Goal: Task Accomplishment & Management: Manage account settings

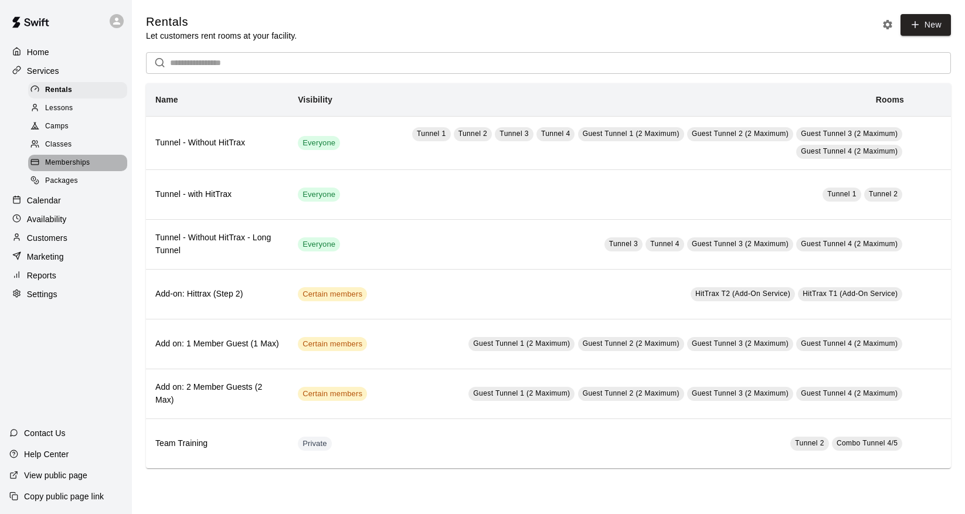
click at [81, 162] on span "Memberships" at bounding box center [67, 163] width 45 height 12
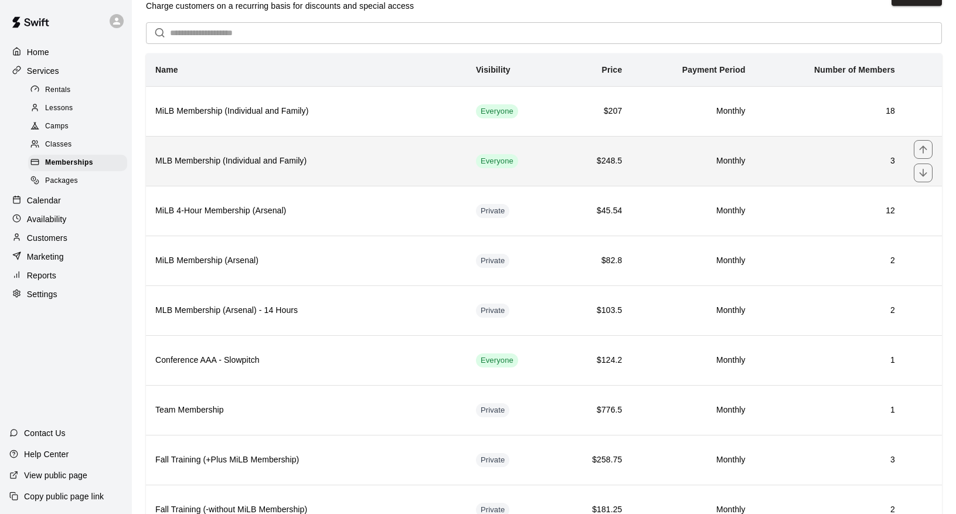
scroll to position [38, 0]
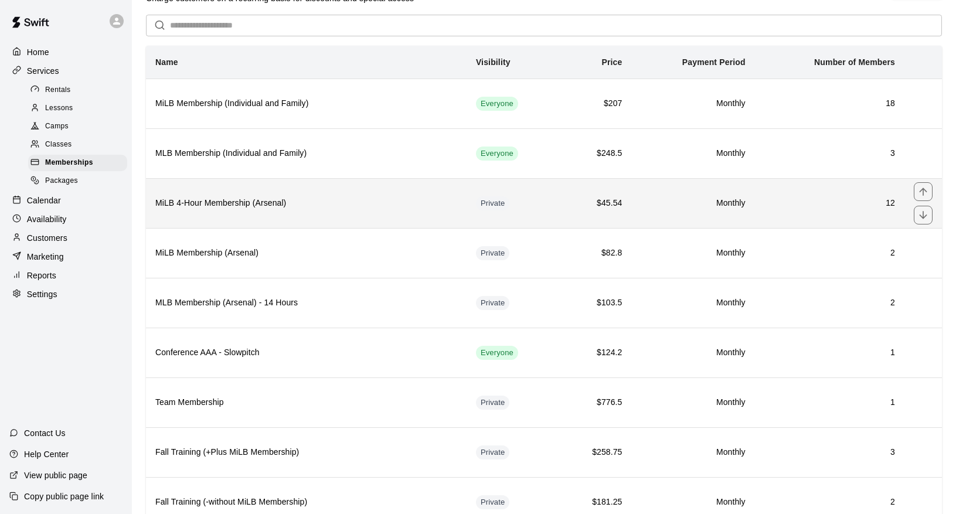
click at [343, 212] on th "MiLB 4-Hour Membership (Arsenal)" at bounding box center [306, 203] width 321 height 50
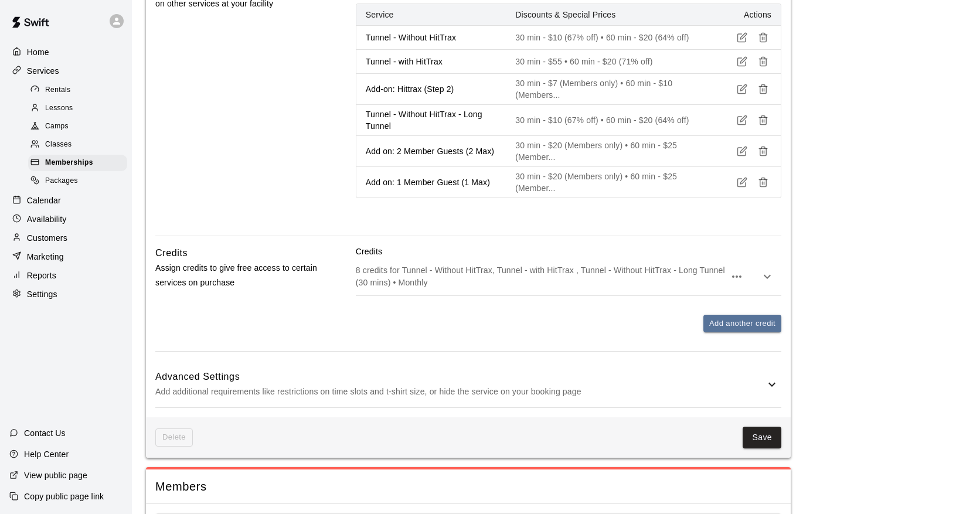
scroll to position [801, 0]
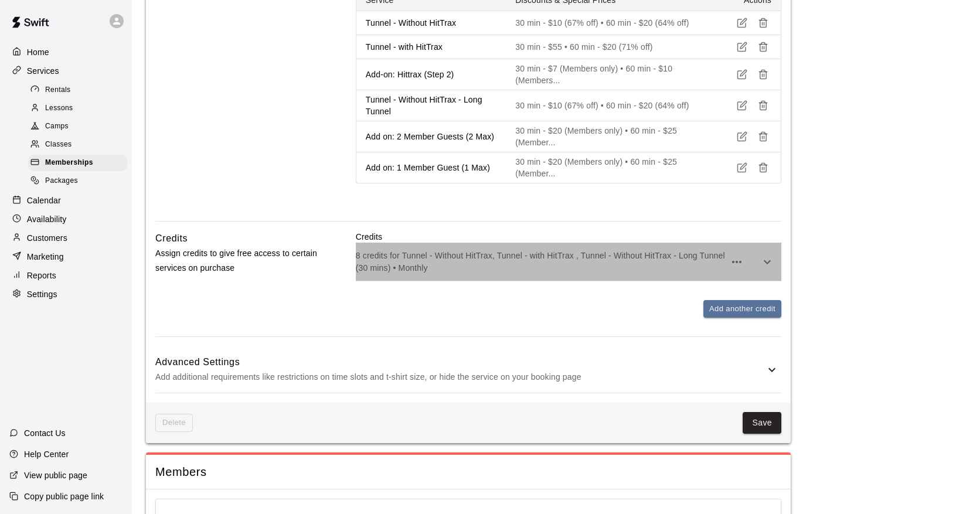
click at [386, 273] on p "8 credits for Tunnel - Without HitTrax, Tunnel - with HitTrax , Tunnel - Withou…" at bounding box center [540, 261] width 369 height 23
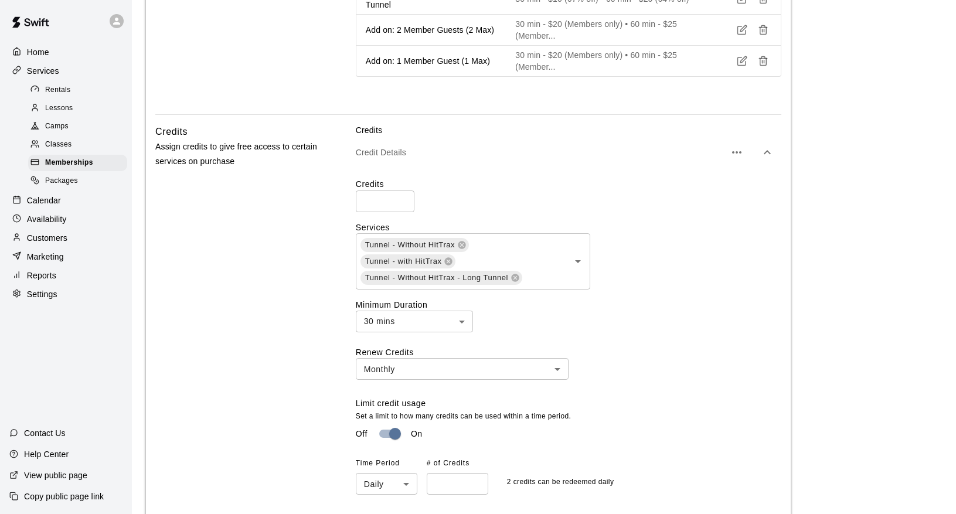
scroll to position [915, 0]
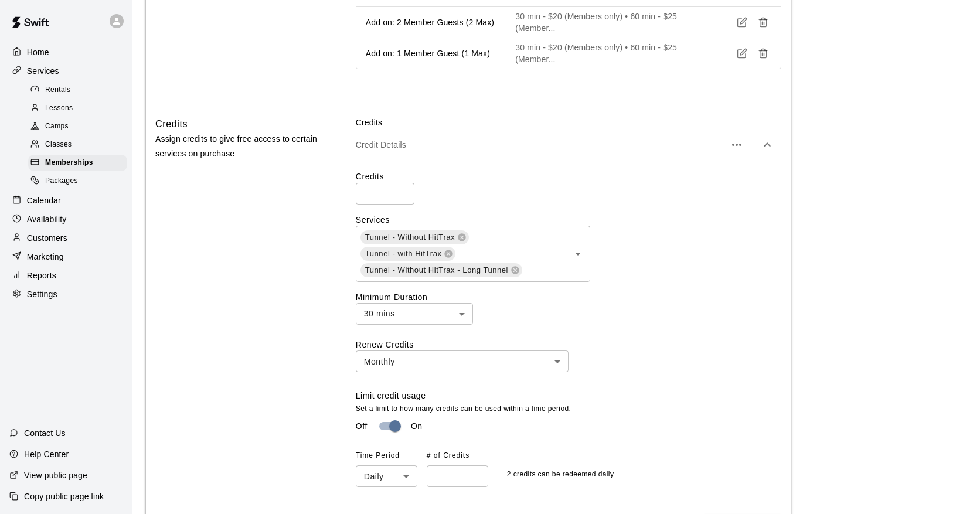
click at [275, 265] on div "Credits Assign credits to give free access to certain services on purchase" at bounding box center [236, 334] width 163 height 435
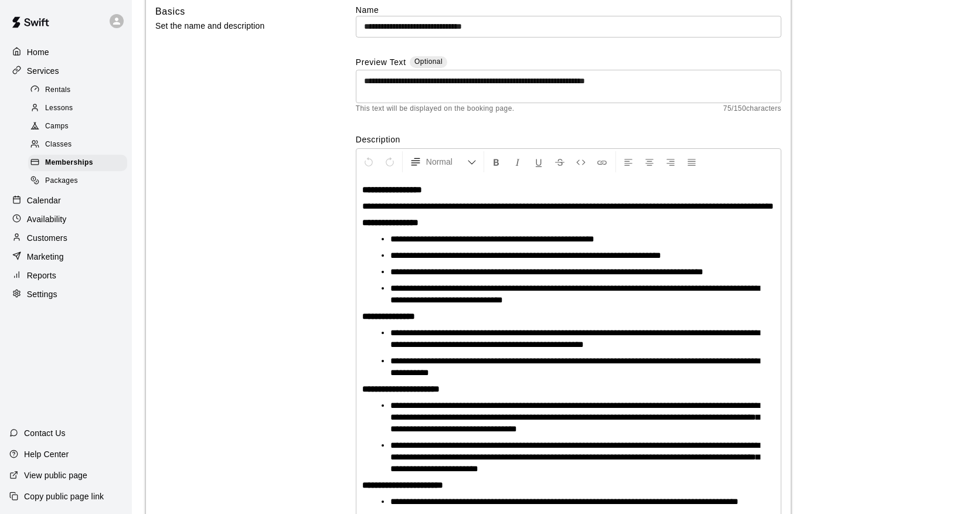
scroll to position [0, 0]
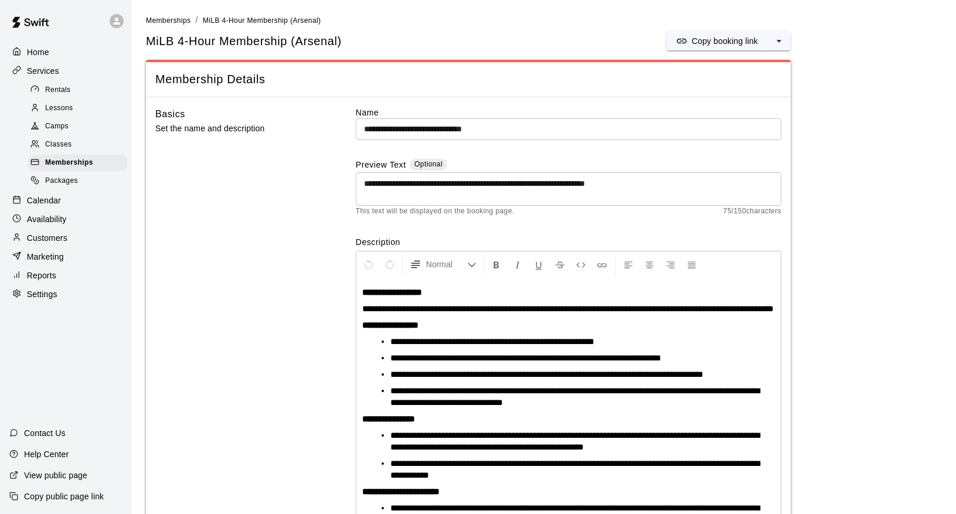
click at [274, 253] on div "Basics Set the name and description" at bounding box center [236, 391] width 163 height 568
click at [50, 88] on span "Rentals" at bounding box center [58, 90] width 26 height 12
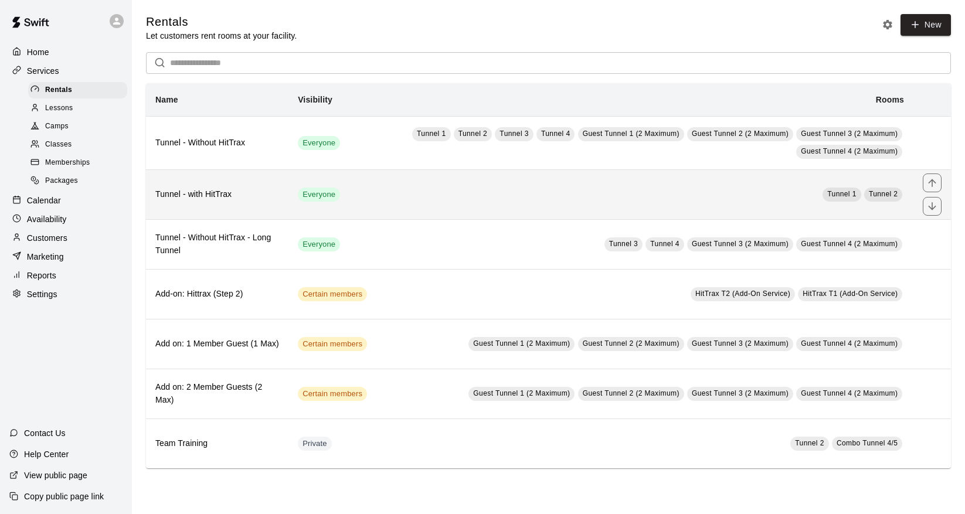
click at [387, 192] on td "Tunnel 1 Tunnel 2" at bounding box center [644, 195] width 537 height 50
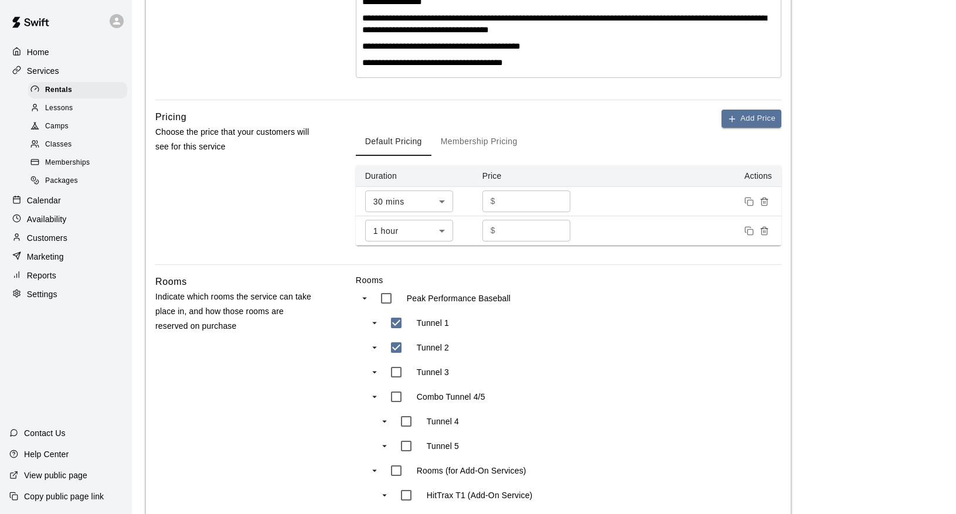
scroll to position [464, 0]
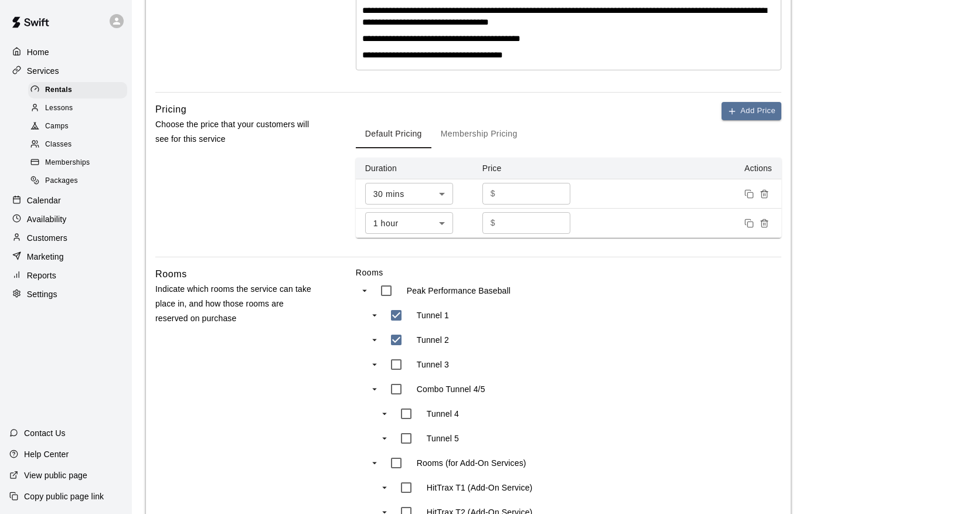
click at [455, 135] on button "Membership Pricing" at bounding box center [479, 134] width 96 height 28
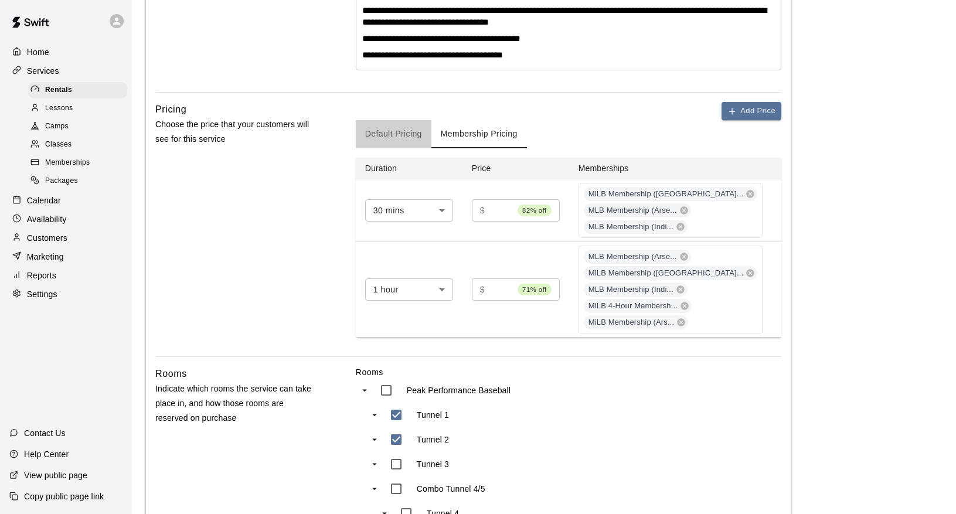
click at [396, 134] on button "Default Pricing" at bounding box center [394, 134] width 76 height 28
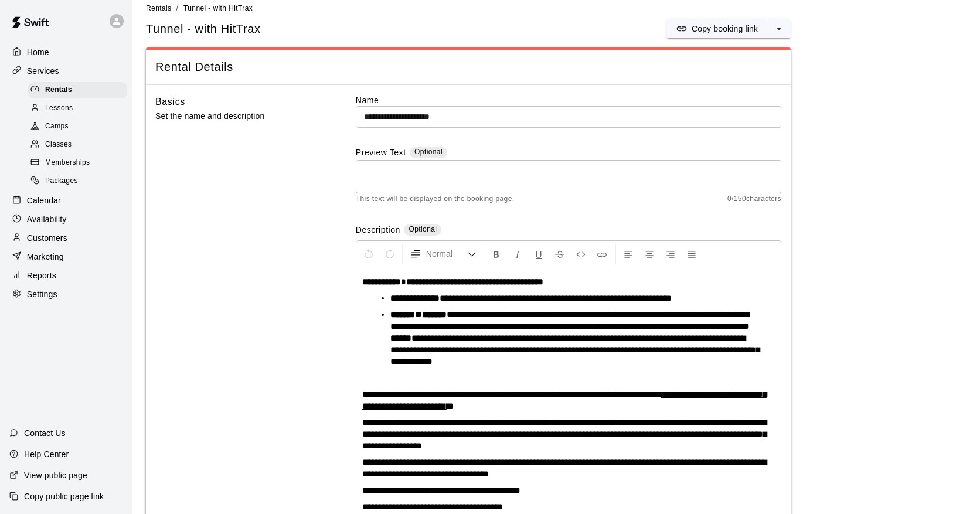
scroll to position [0, 0]
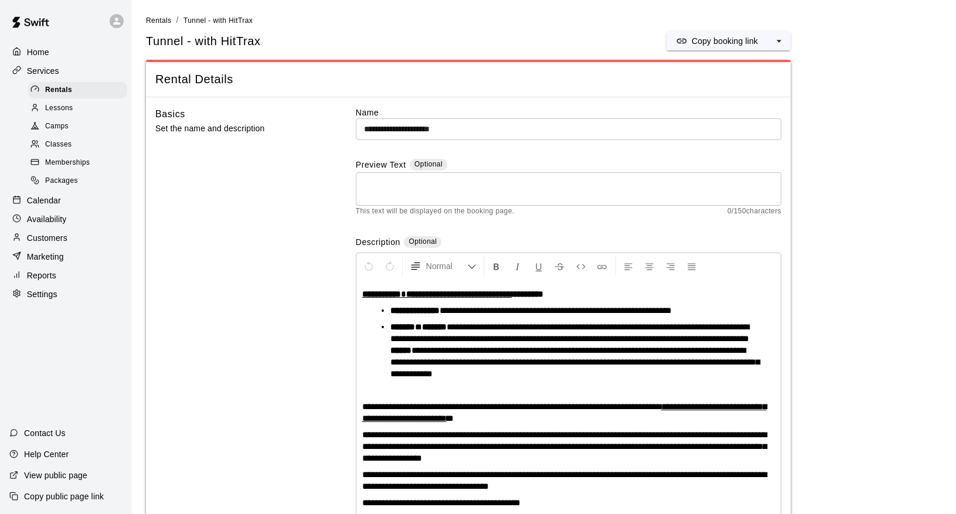
click at [450, 128] on input "**********" at bounding box center [568, 129] width 425 height 22
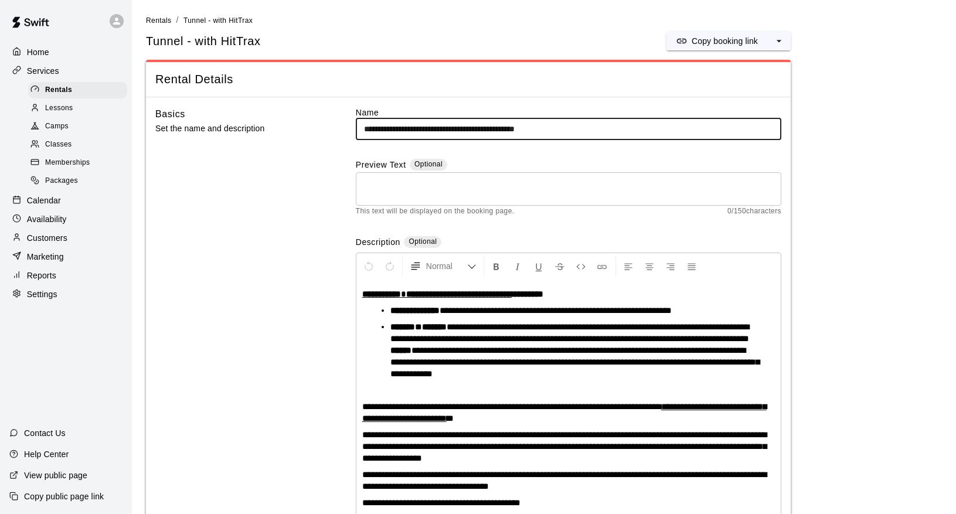
click at [522, 129] on input "**********" at bounding box center [568, 129] width 425 height 22
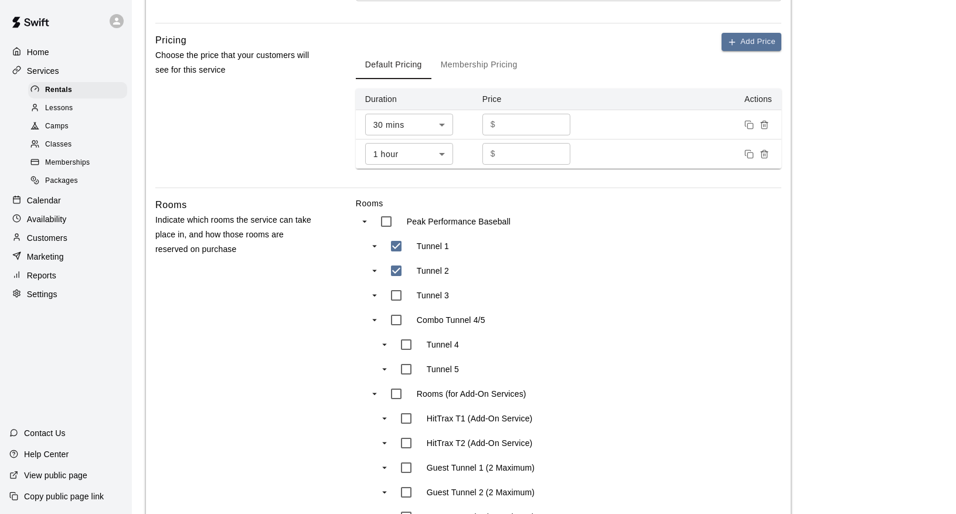
scroll to position [764, 0]
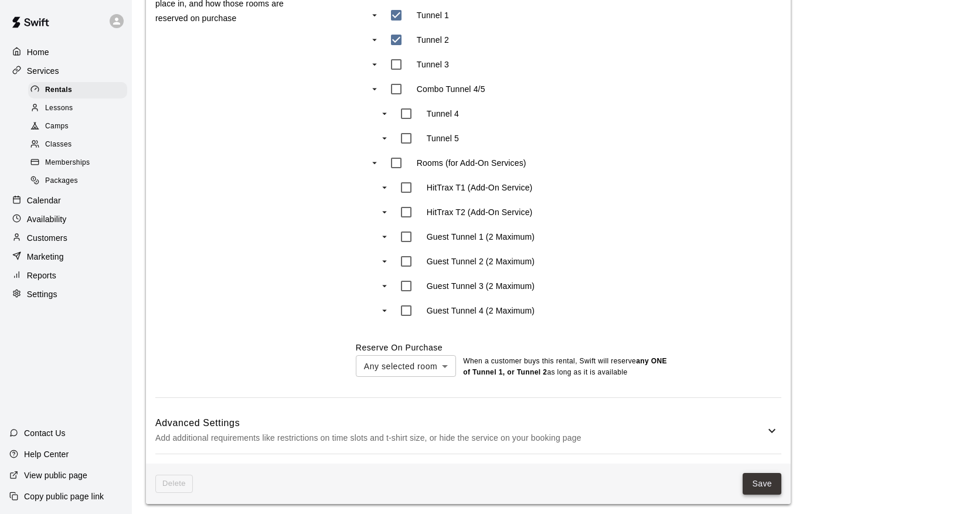
type input "**********"
click at [765, 477] on button "Save" at bounding box center [761, 484] width 39 height 22
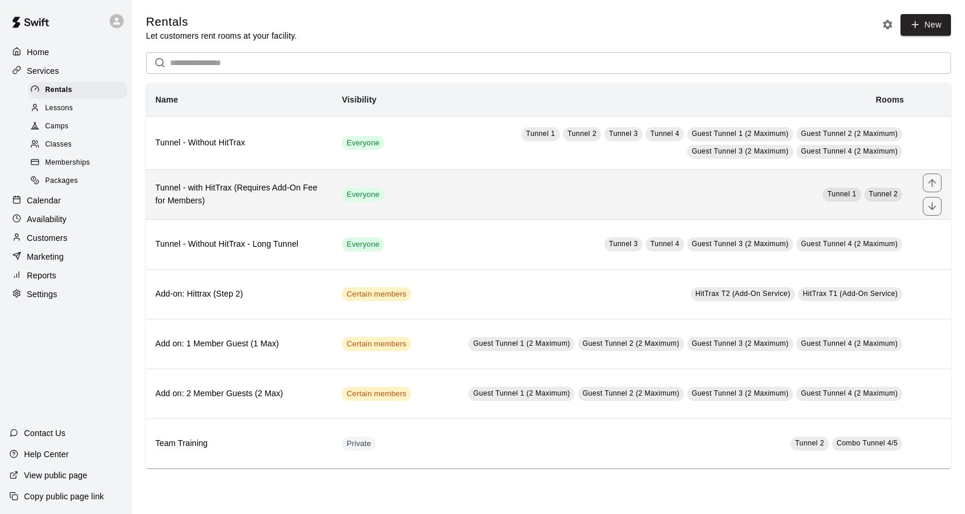
click at [267, 196] on h6 "Tunnel - with HitTrax (Requires Add-On Fee for Members)" at bounding box center [239, 195] width 168 height 26
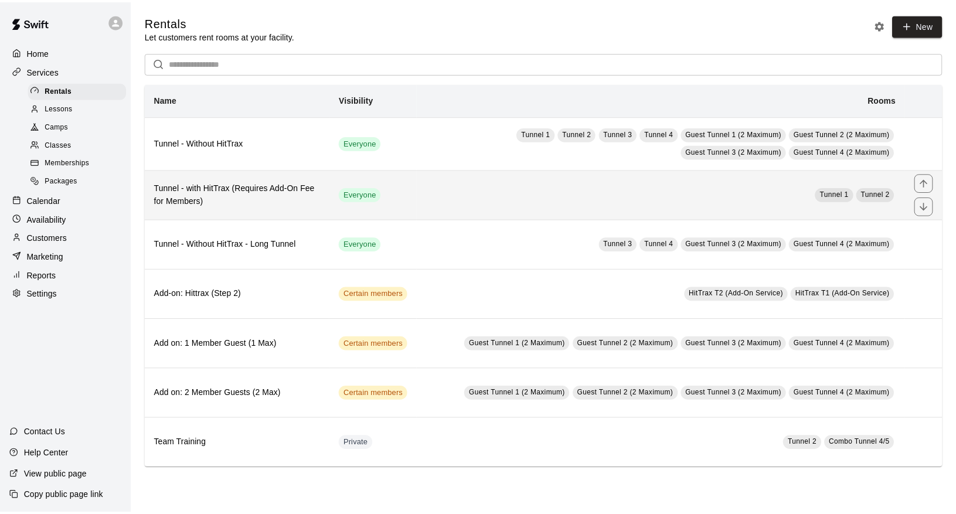
scroll to position [9, 0]
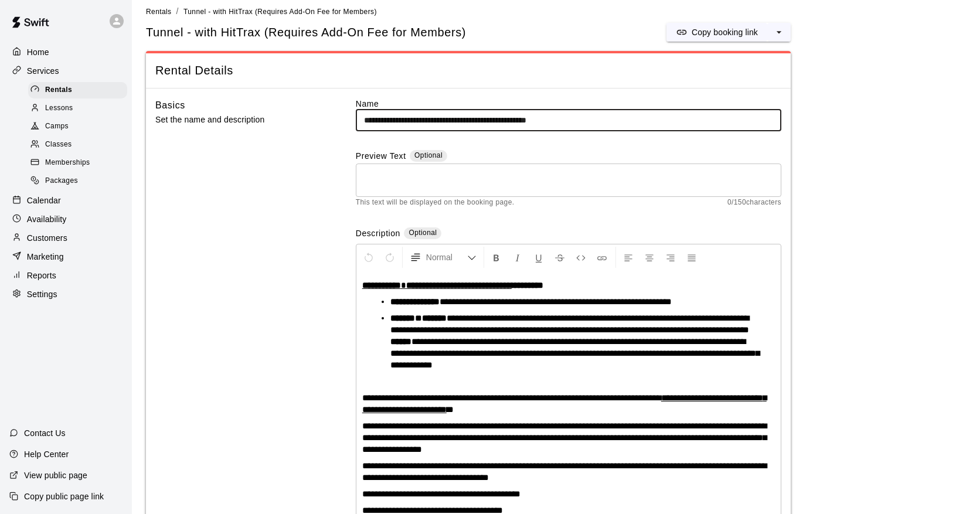
drag, startPoint x: 489, startPoint y: 118, endPoint x: 454, endPoint y: 120, distance: 34.6
click at [454, 120] on input "**********" at bounding box center [568, 121] width 425 height 22
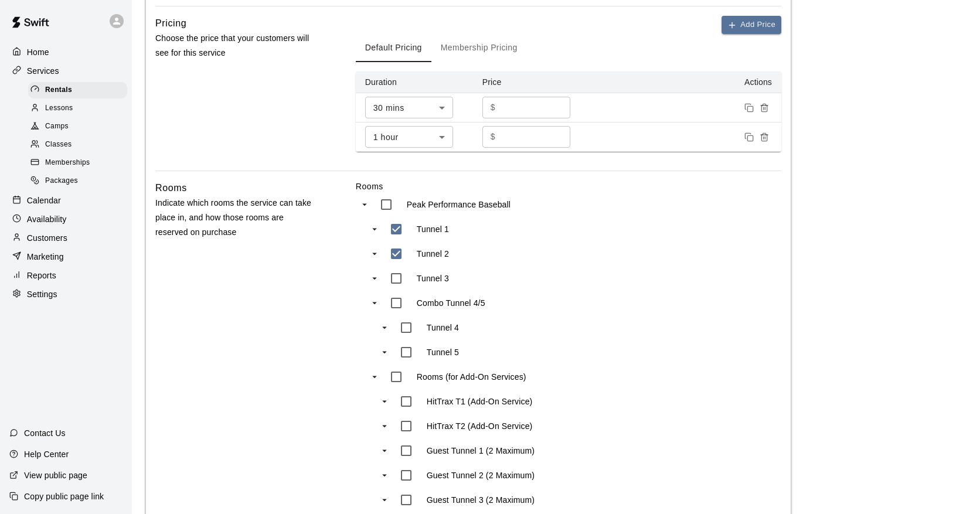
scroll to position [764, 0]
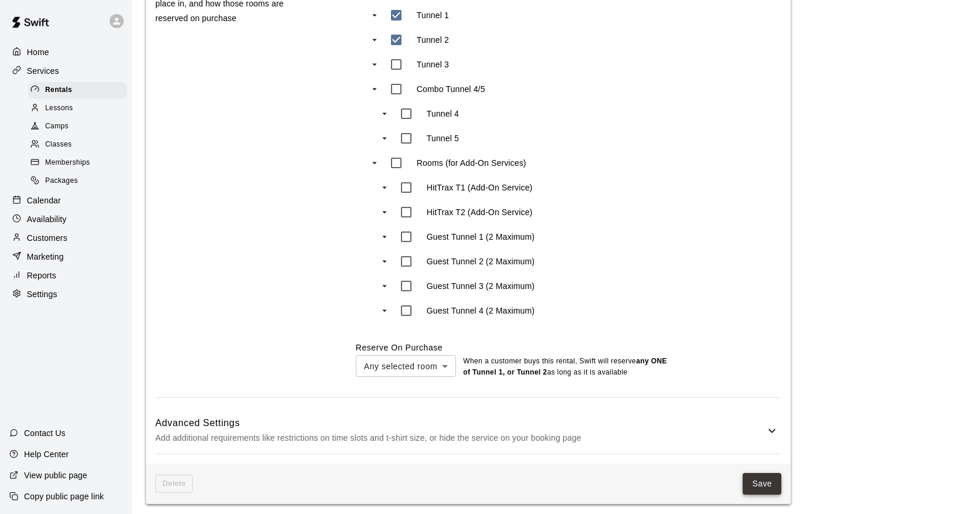
type input "**********"
click at [759, 479] on button "Save" at bounding box center [761, 484] width 39 height 22
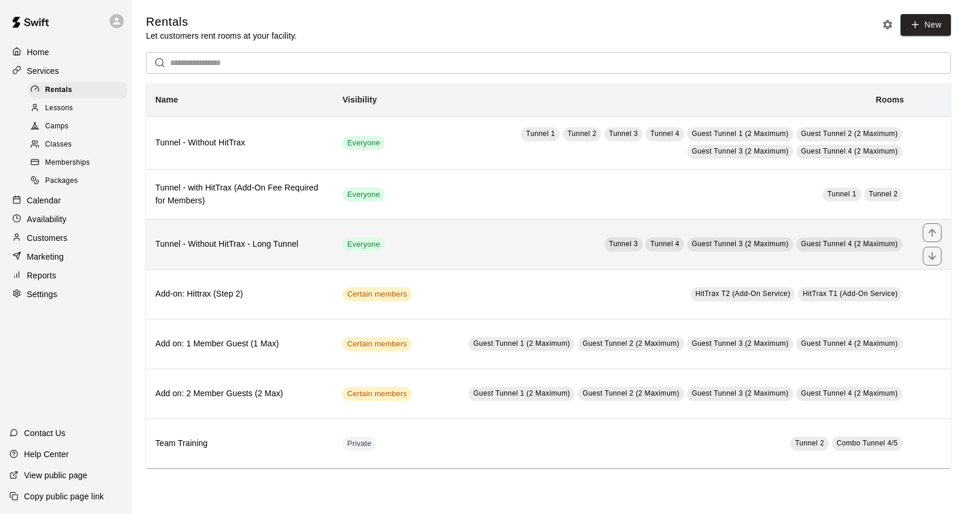
click at [225, 230] on th "Tunnel - Without HitTrax - Long Tunnel" at bounding box center [239, 245] width 187 height 50
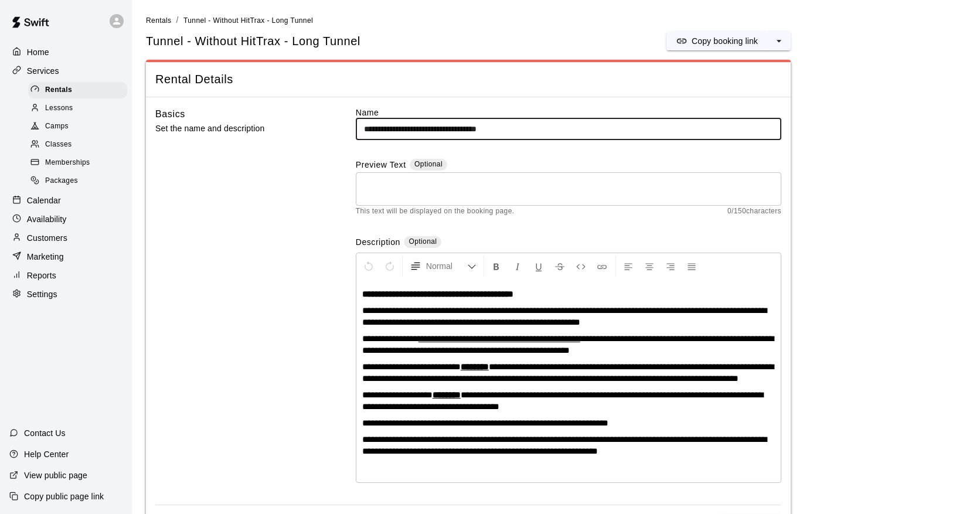
drag, startPoint x: 401, startPoint y: 128, endPoint x: 466, endPoint y: 127, distance: 65.7
click at [466, 127] on input "**********" at bounding box center [568, 129] width 425 height 22
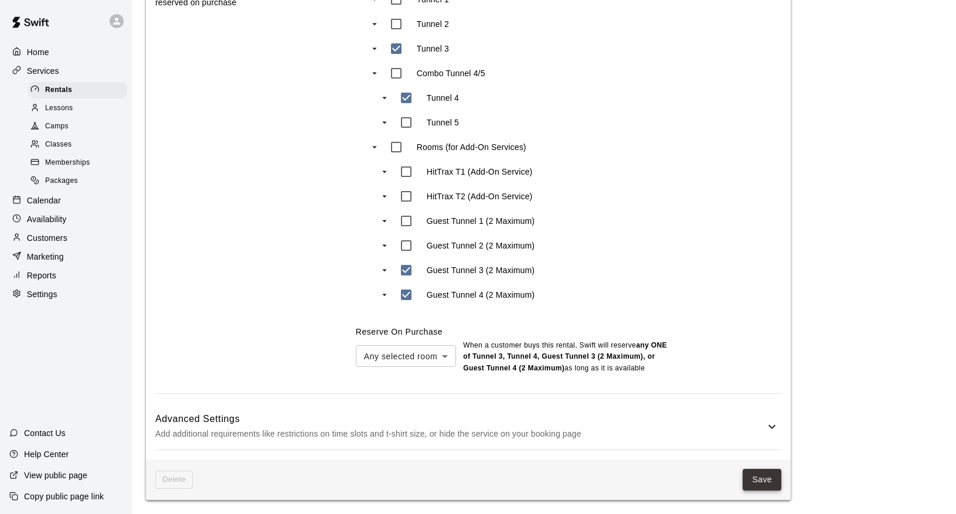
type input "**********"
click at [769, 485] on button "Save" at bounding box center [761, 480] width 39 height 22
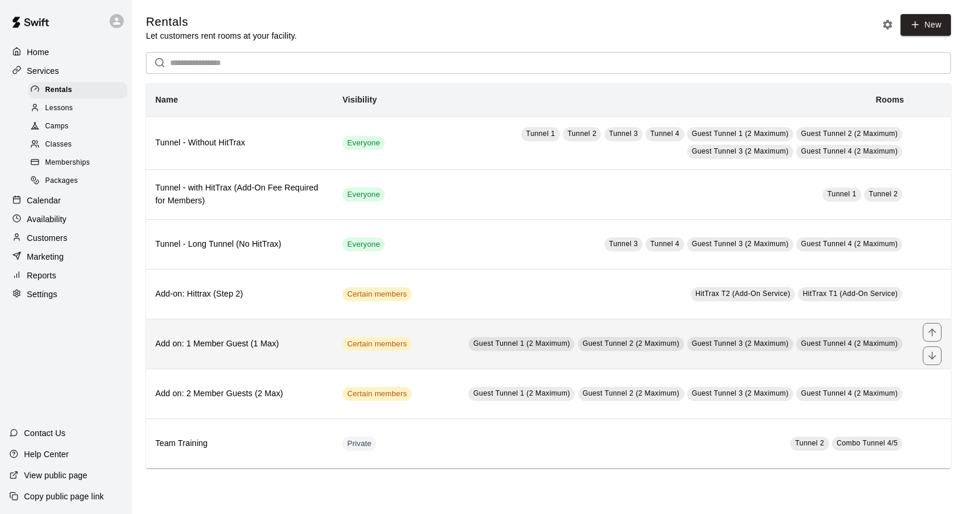
click at [291, 330] on th "Add on: 1 Member Guest (1 Max)" at bounding box center [239, 344] width 187 height 50
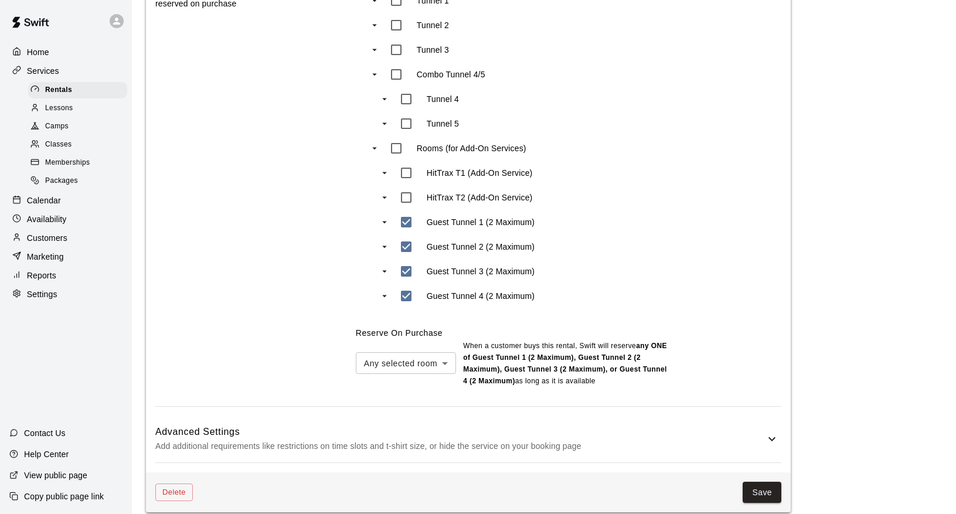
scroll to position [245, 0]
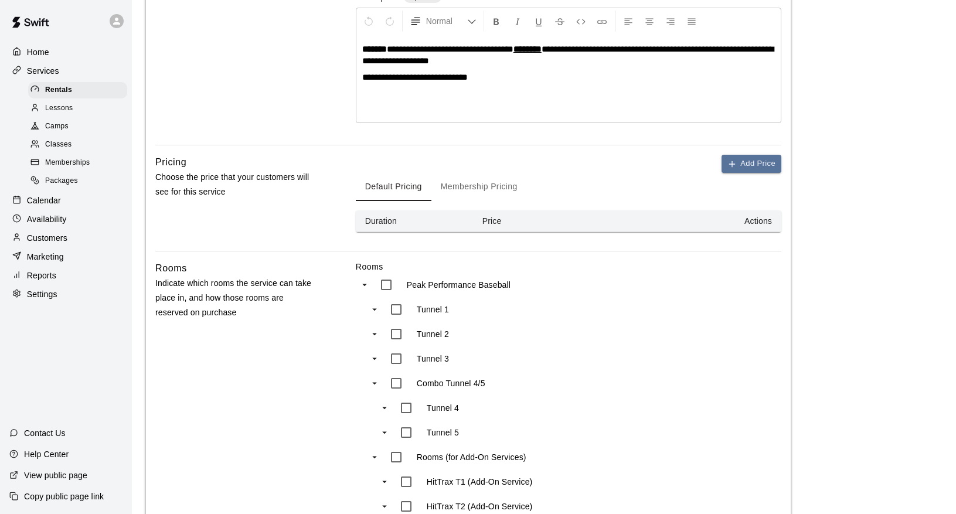
click at [482, 183] on button "Membership Pricing" at bounding box center [479, 187] width 96 height 28
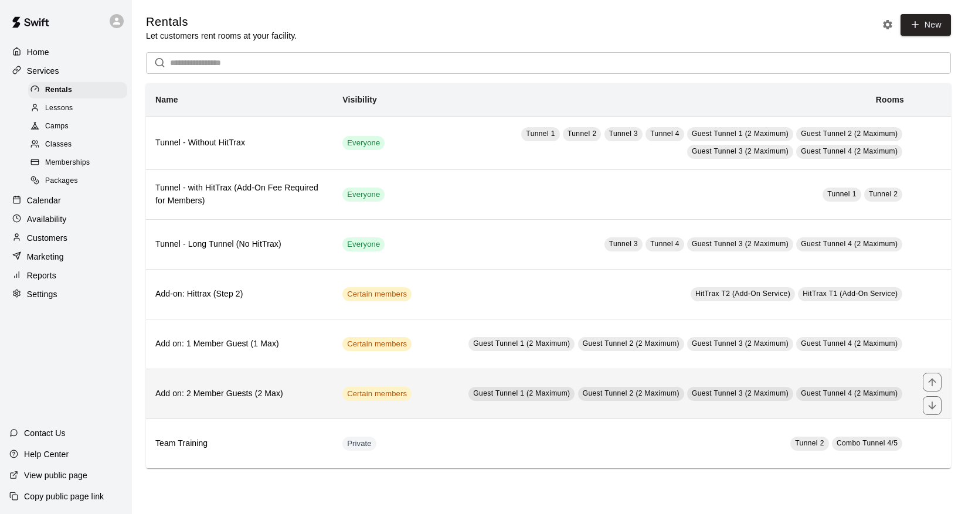
click at [250, 386] on th "Add on: 2 Member Guests (2 Max)" at bounding box center [239, 394] width 187 height 50
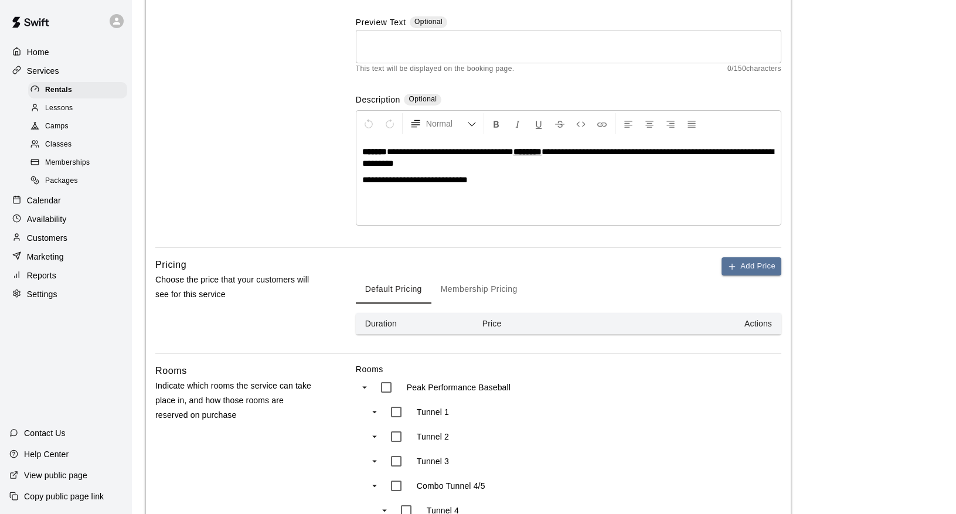
scroll to position [210, 0]
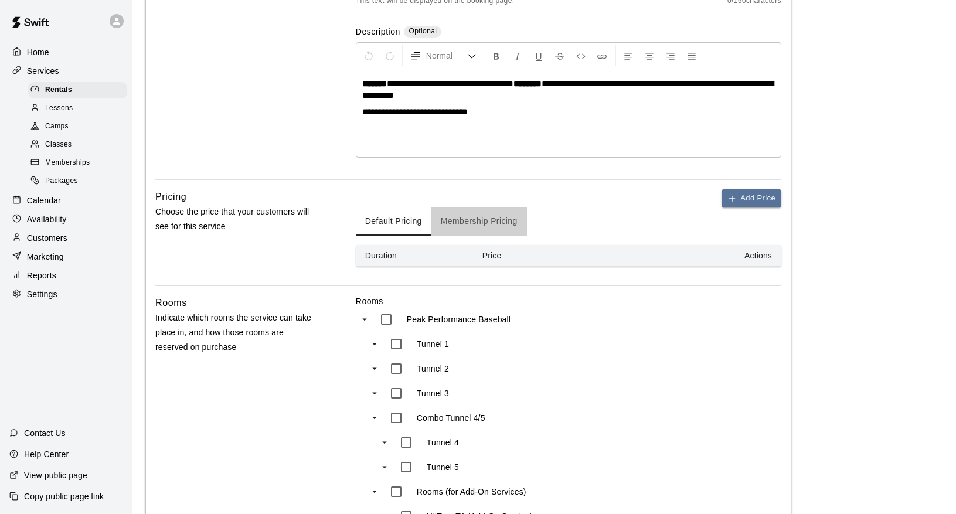
click at [467, 223] on button "Membership Pricing" at bounding box center [479, 221] width 96 height 28
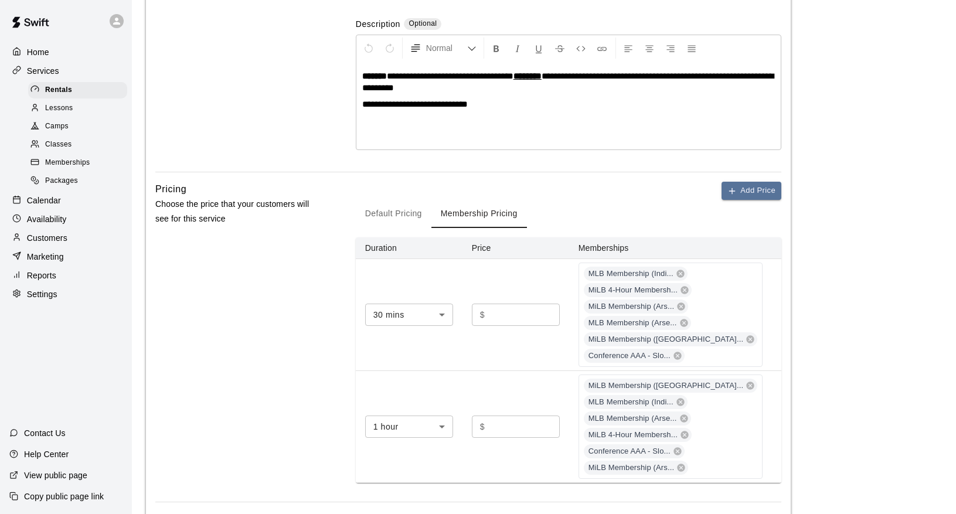
scroll to position [233, 0]
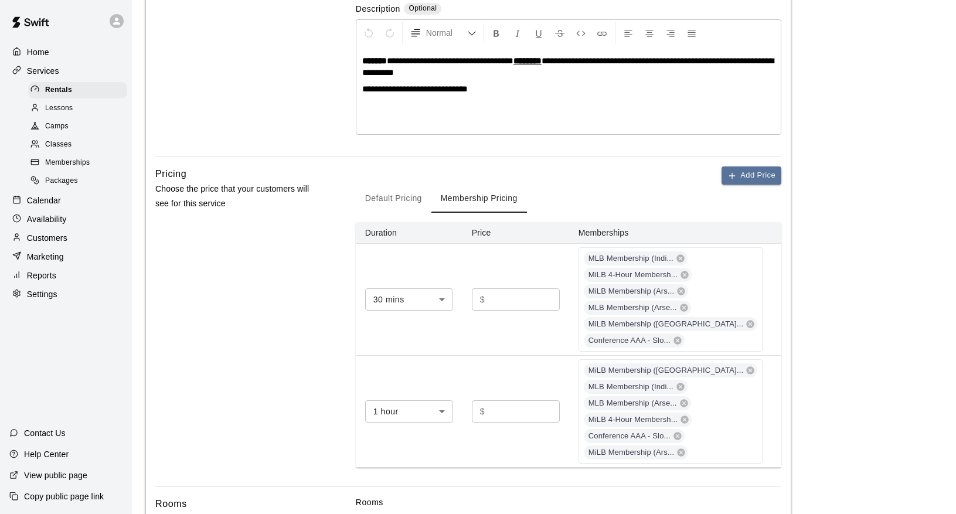
click at [531, 410] on input "**" at bounding box center [524, 411] width 70 height 22
type input "**"
click at [282, 341] on div "Pricing Choose the price that your customers will see for this service" at bounding box center [236, 326] width 163 height 320
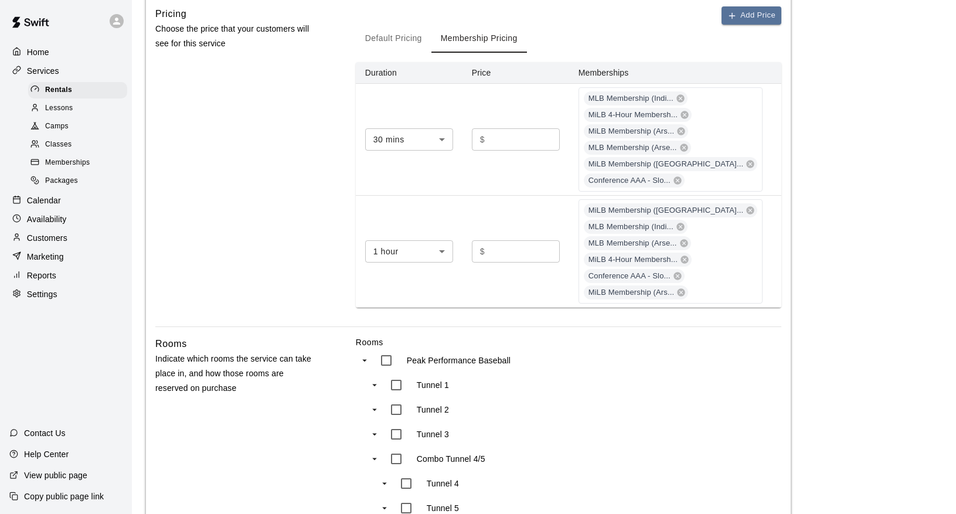
scroll to position [386, 0]
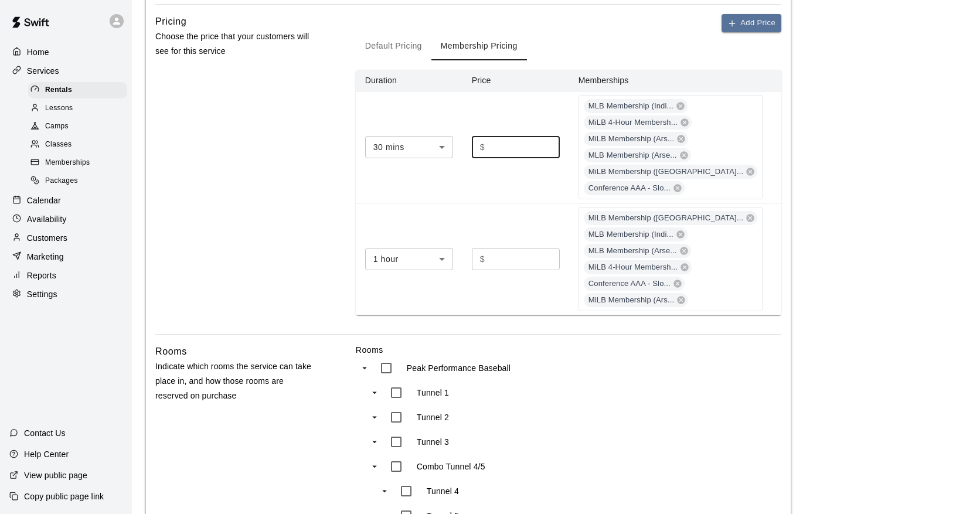
drag, startPoint x: 510, startPoint y: 144, endPoint x: 499, endPoint y: 144, distance: 10.5
click at [499, 144] on div "$ ** ​" at bounding box center [516, 147] width 88 height 22
click at [280, 205] on div "Pricing Choose the price that your customers will see for this service" at bounding box center [236, 174] width 163 height 320
click at [557, 148] on input "**" at bounding box center [524, 147] width 70 height 22
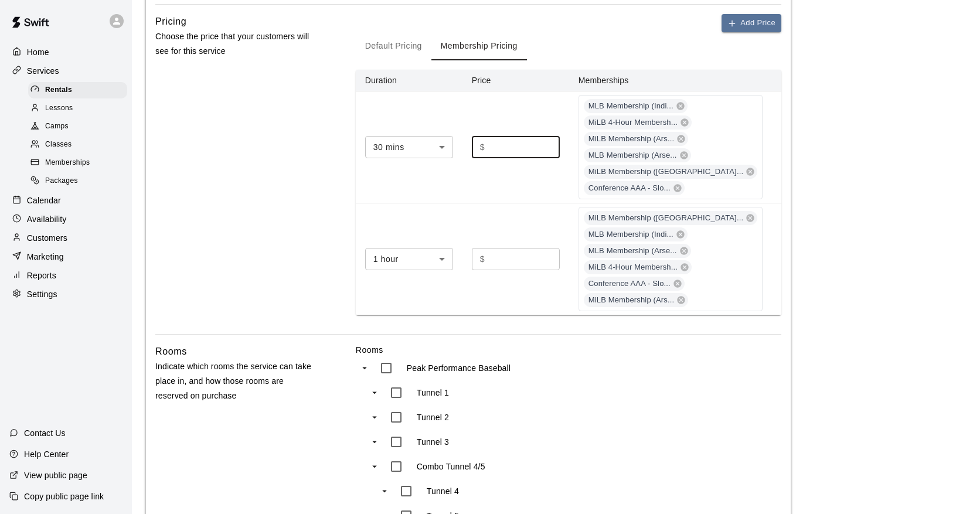
click at [557, 148] on input "**" at bounding box center [524, 147] width 70 height 22
type input "**"
click at [557, 148] on input "**" at bounding box center [524, 147] width 70 height 22
click at [273, 196] on div "Pricing Choose the price that your customers will see for this service" at bounding box center [236, 174] width 163 height 320
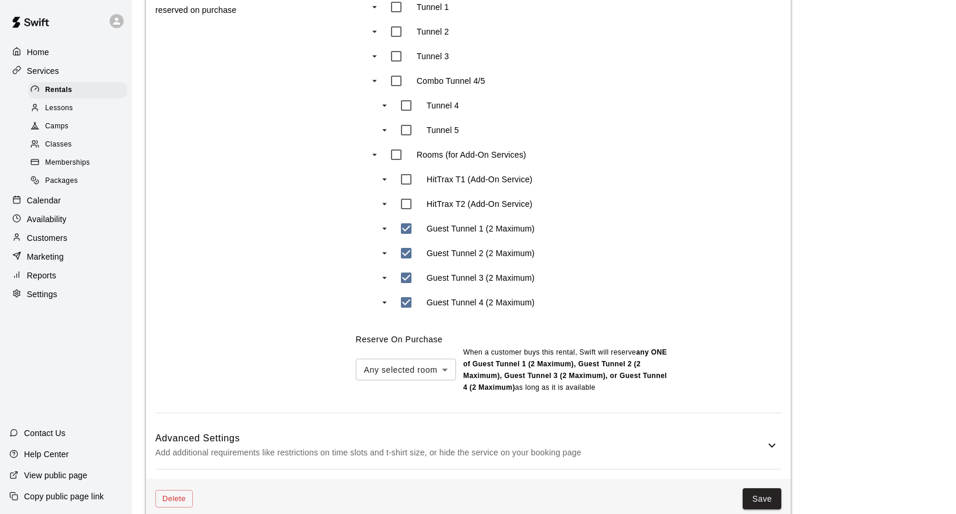
scroll to position [785, 0]
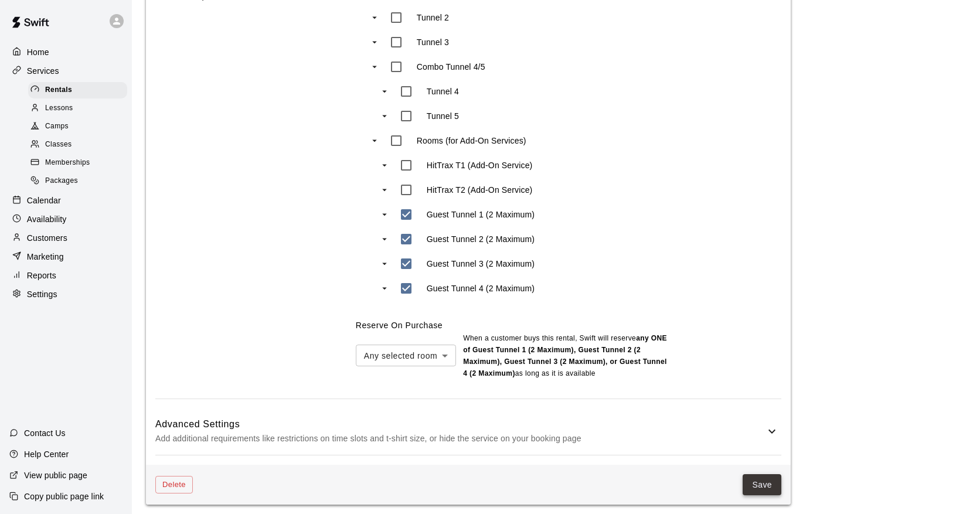
click at [765, 475] on button "Save" at bounding box center [761, 485] width 39 height 22
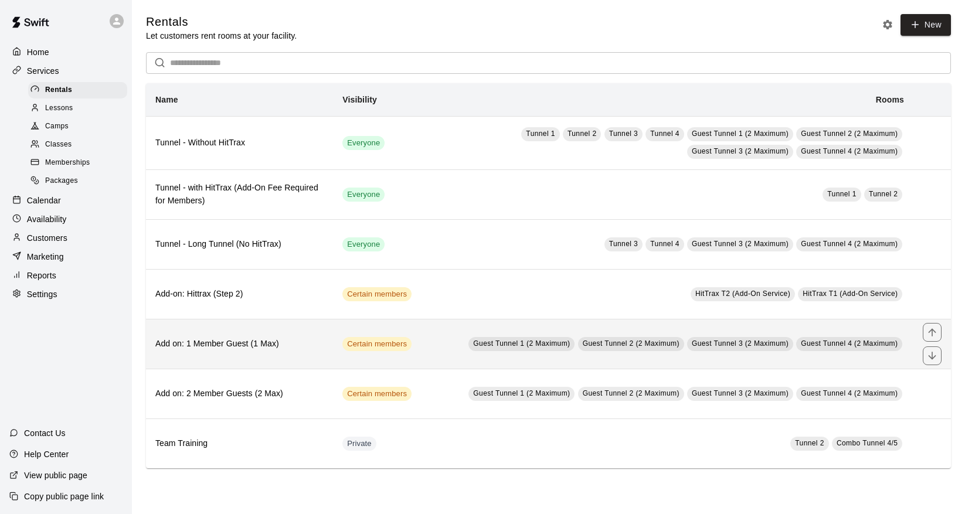
click at [291, 342] on h6 "Add on: 1 Member Guest (1 Max)" at bounding box center [239, 344] width 168 height 13
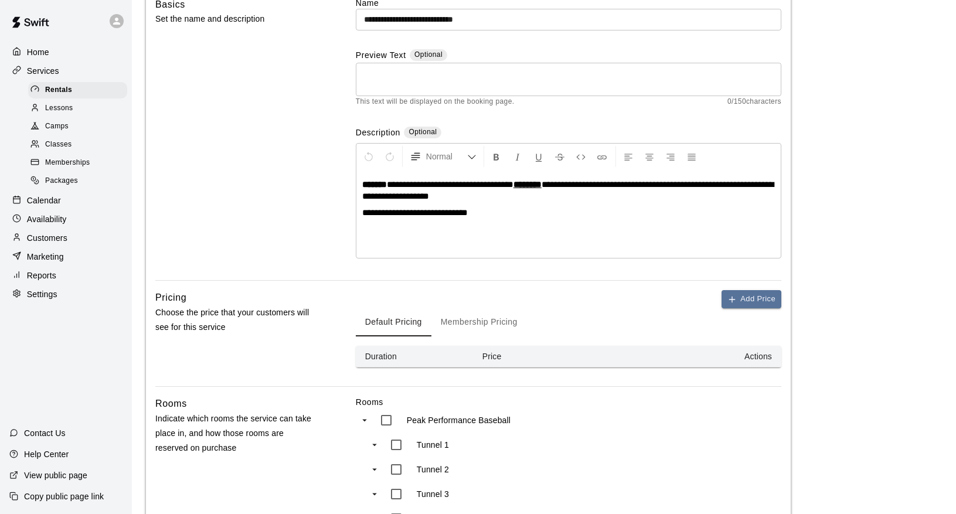
scroll to position [117, 0]
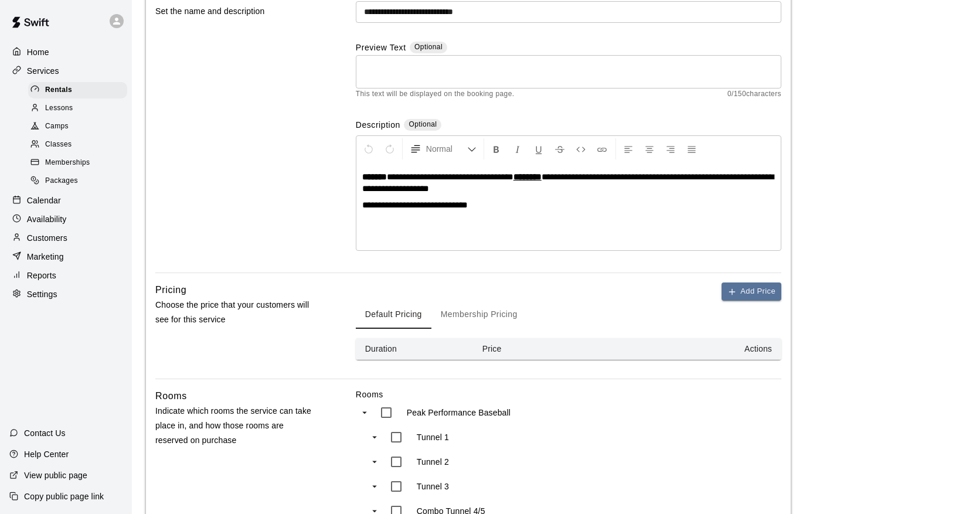
click at [469, 312] on button "Membership Pricing" at bounding box center [479, 315] width 96 height 28
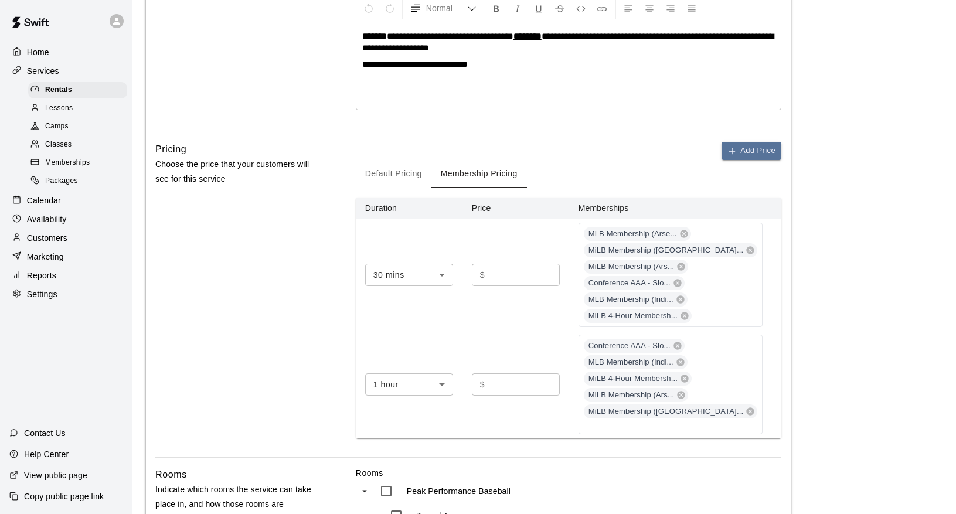
scroll to position [265, 0]
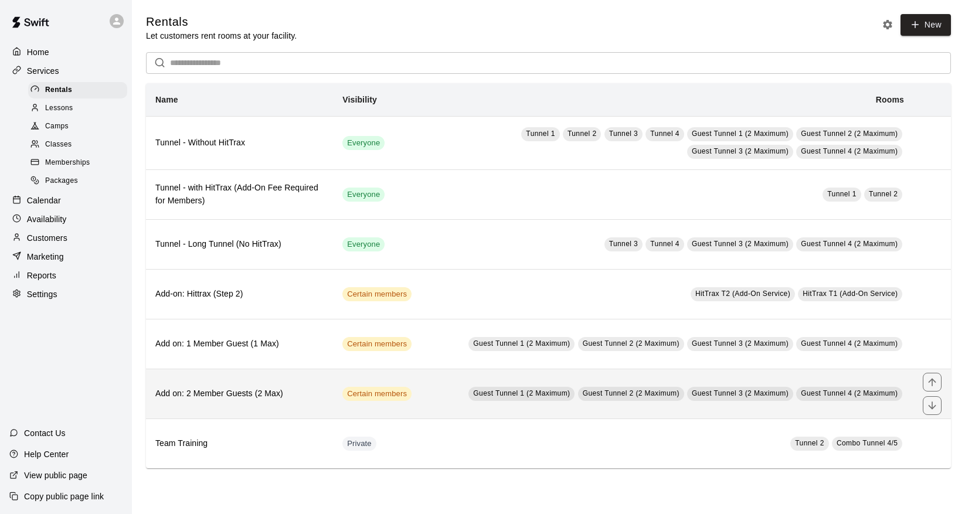
click at [301, 400] on th "Add on: 2 Member Guests (2 Max)" at bounding box center [239, 394] width 187 height 50
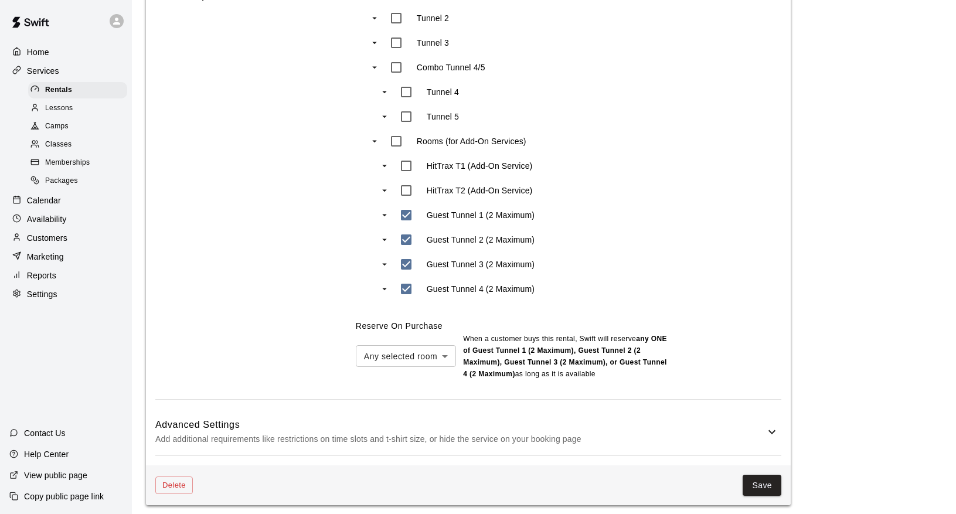
scroll to position [193, 0]
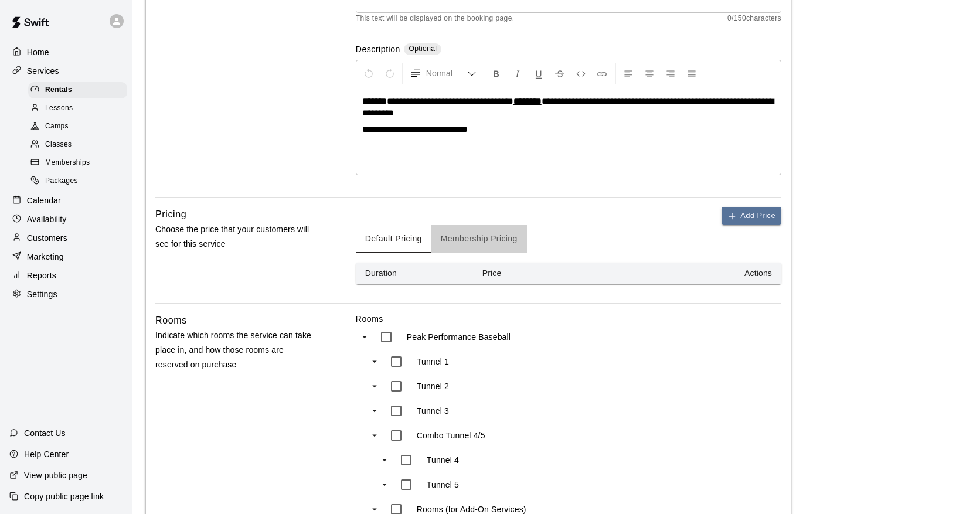
click at [478, 230] on button "Membership Pricing" at bounding box center [479, 239] width 96 height 28
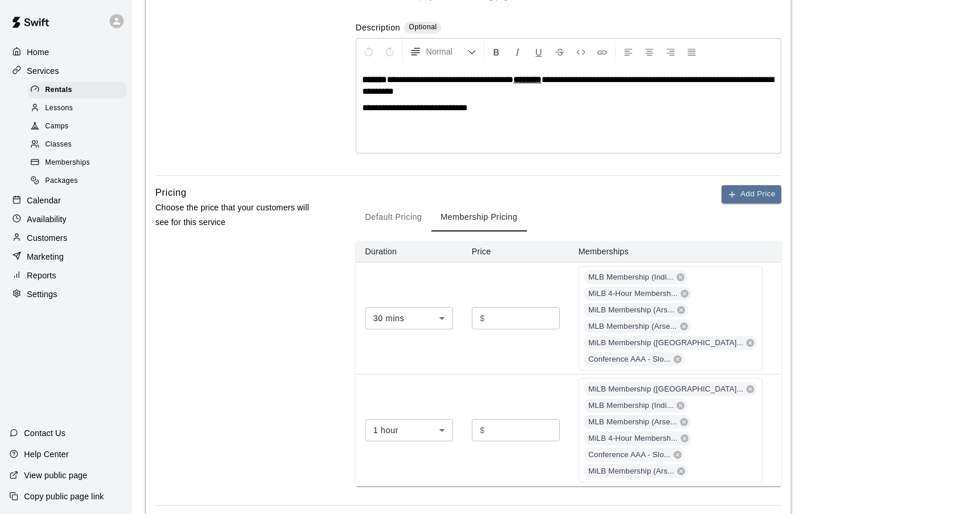
scroll to position [223, 0]
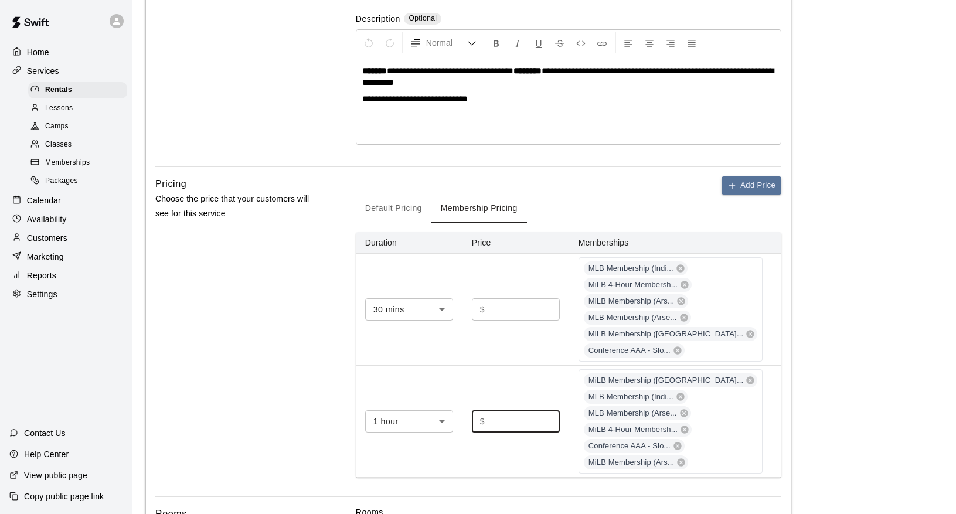
click at [557, 422] on input "**" at bounding box center [524, 421] width 70 height 22
type input "**"
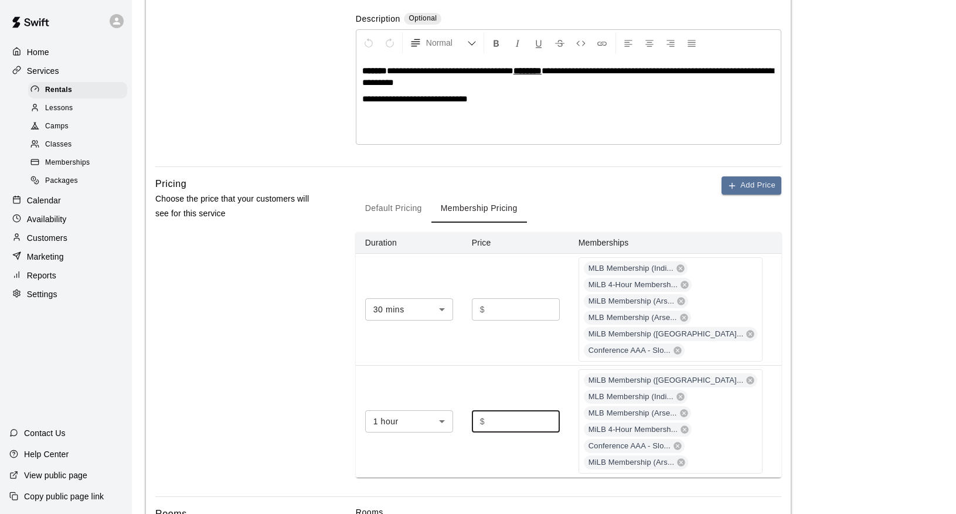
click at [557, 422] on input "**" at bounding box center [524, 421] width 70 height 22
click at [858, 396] on main "**********" at bounding box center [544, 429] width 796 height 1276
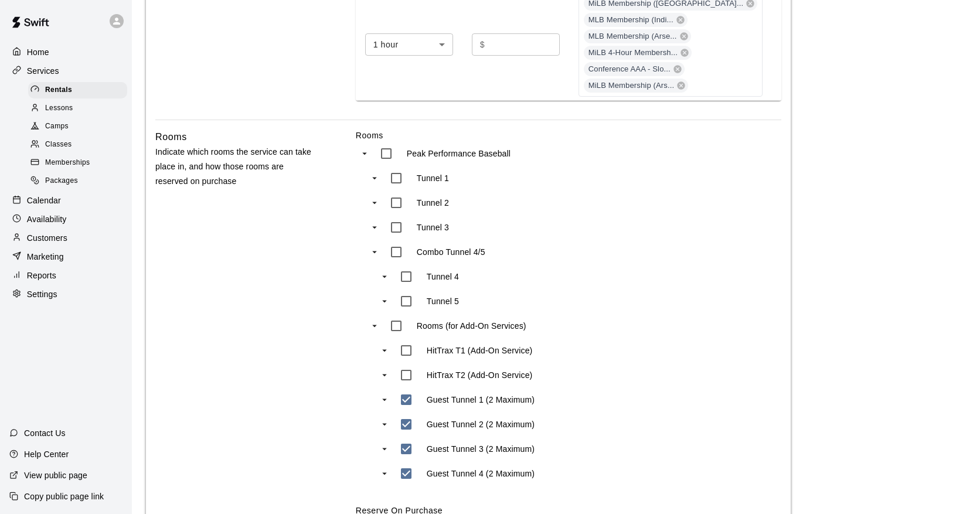
scroll to position [785, 0]
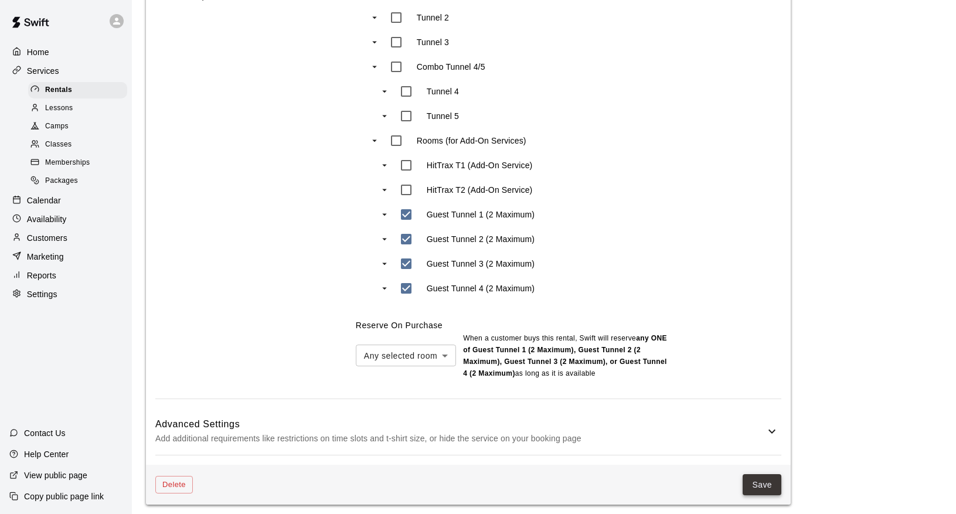
click at [765, 477] on button "Save" at bounding box center [761, 485] width 39 height 22
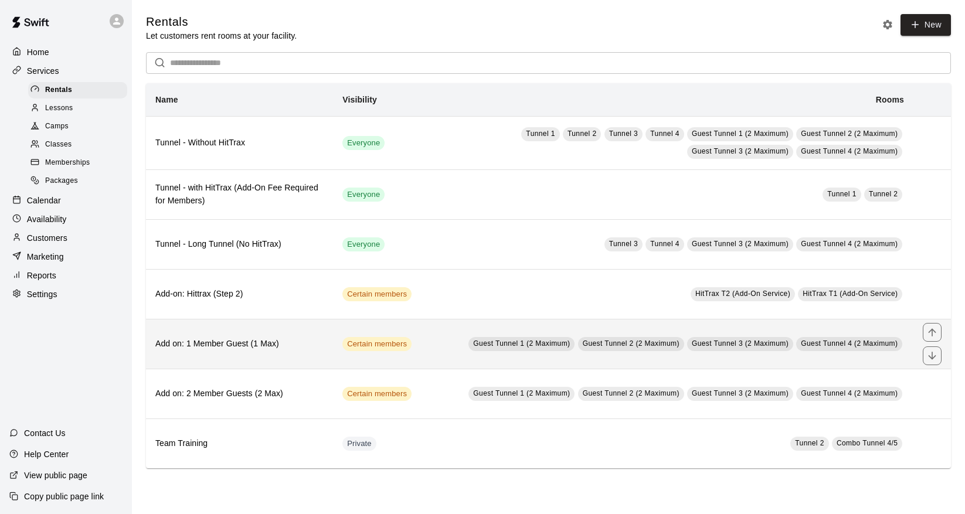
click at [276, 339] on h6 "Add on: 1 Member Guest (1 Max)" at bounding box center [239, 344] width 168 height 13
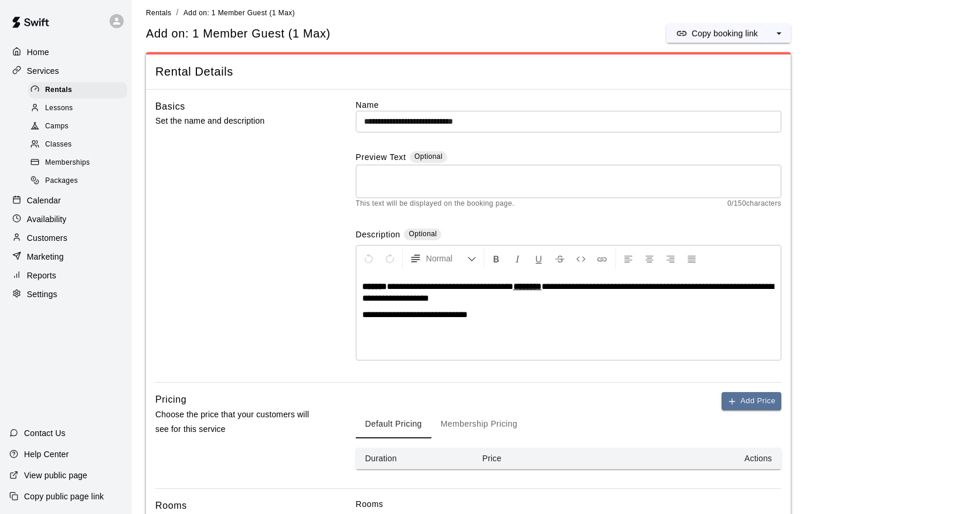
click at [464, 423] on button "Membership Pricing" at bounding box center [479, 424] width 96 height 28
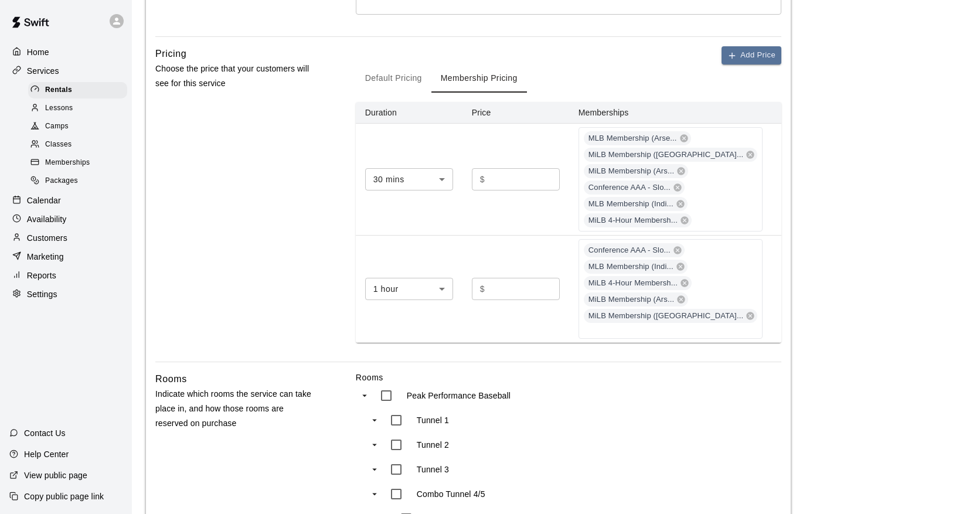
scroll to position [298, 0]
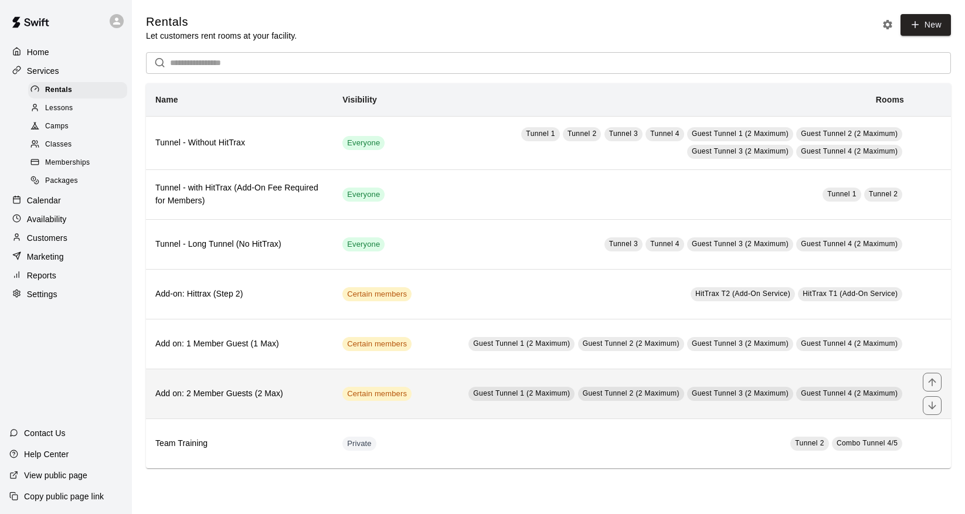
click at [282, 387] on h6 "Add on: 2 Member Guests (2 Max)" at bounding box center [239, 393] width 168 height 13
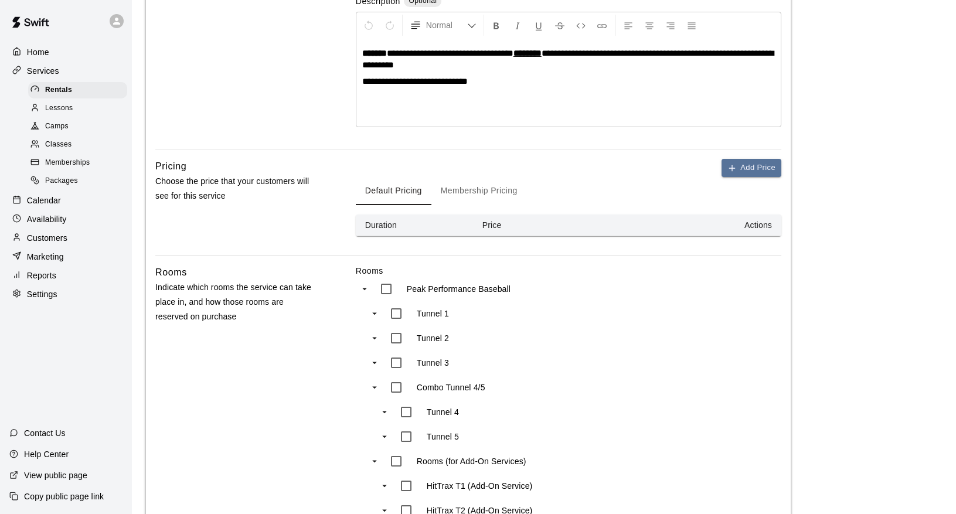
scroll to position [301, 0]
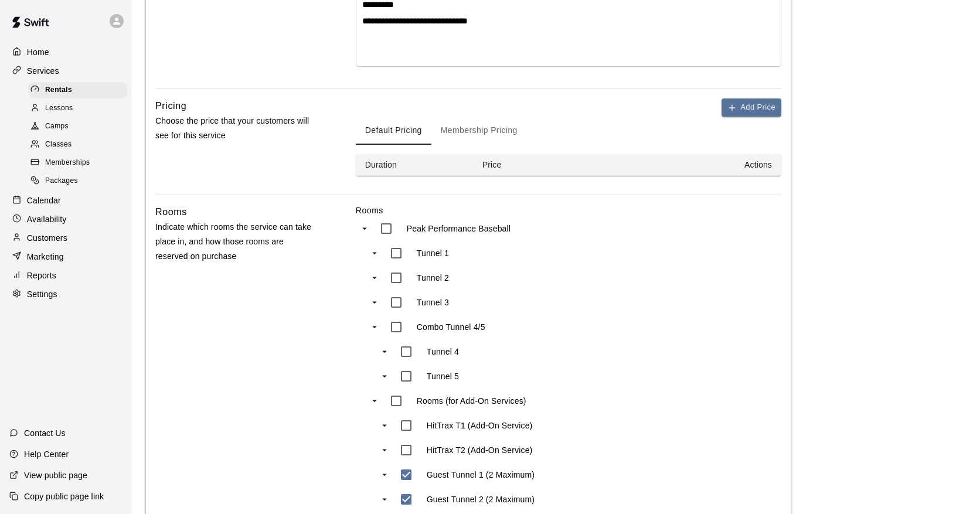
click at [496, 127] on button "Membership Pricing" at bounding box center [479, 131] width 96 height 28
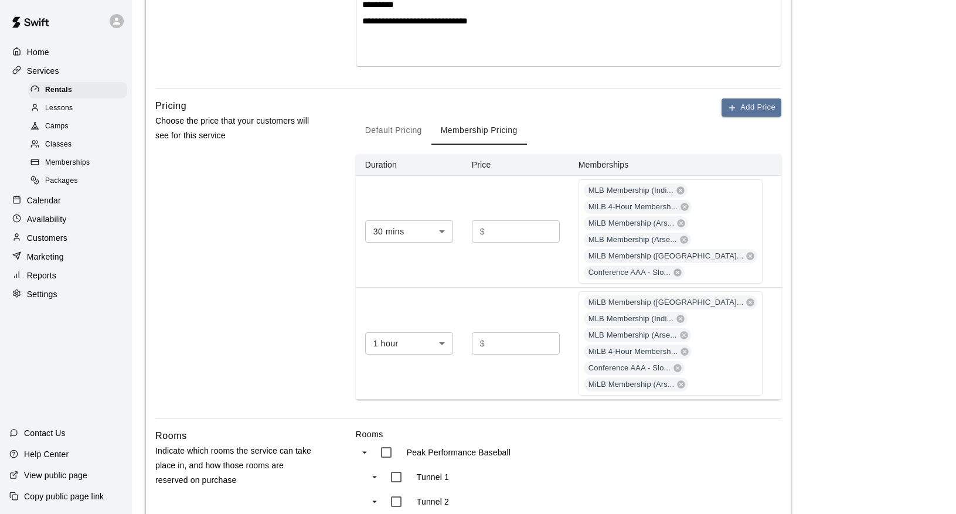
click at [272, 258] on div "Pricing Choose the price that your customers will see for this service" at bounding box center [236, 258] width 163 height 320
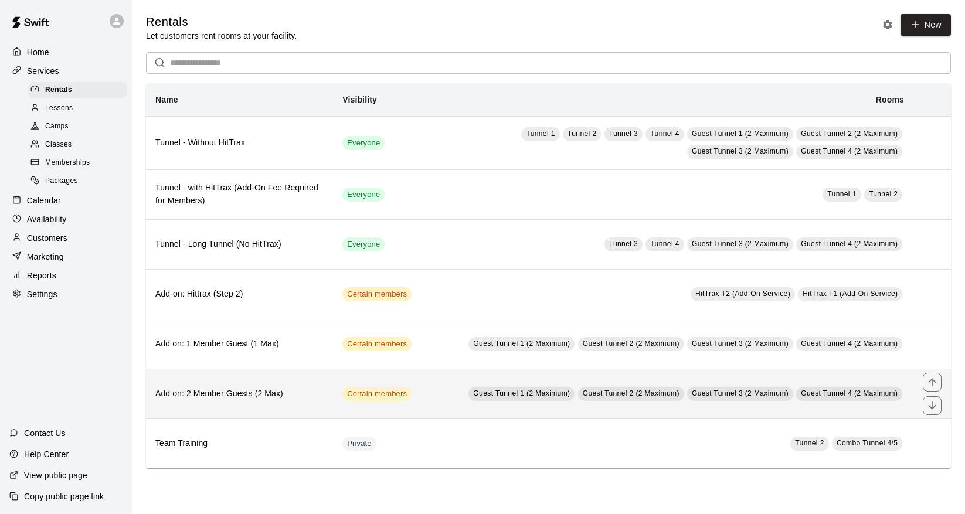
click at [273, 384] on th "Add on: 2 Member Guests (2 Max)" at bounding box center [239, 394] width 187 height 50
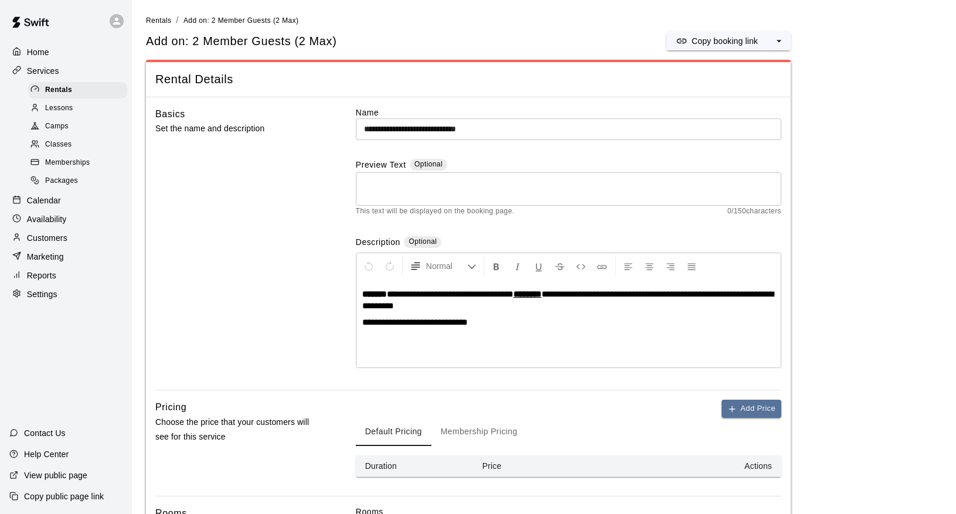
scroll to position [137, 0]
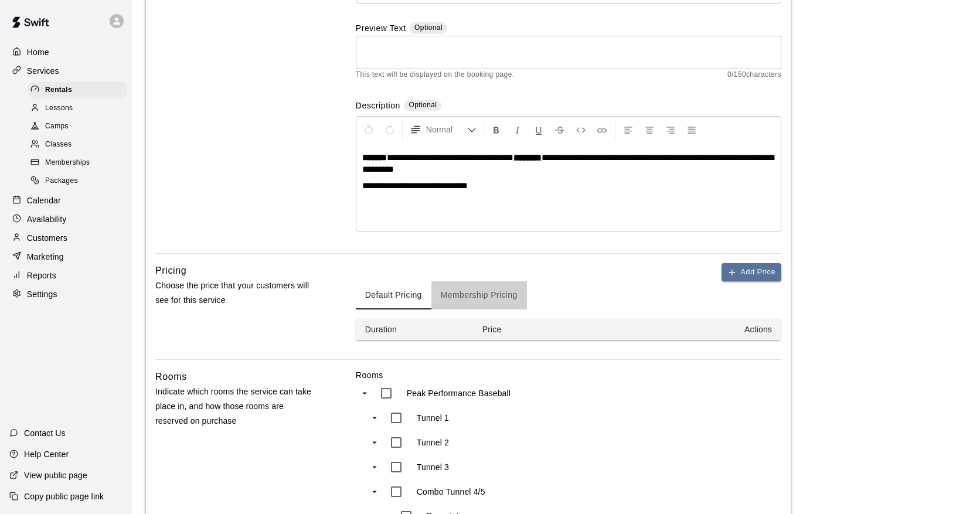
click at [469, 293] on button "Membership Pricing" at bounding box center [479, 295] width 96 height 28
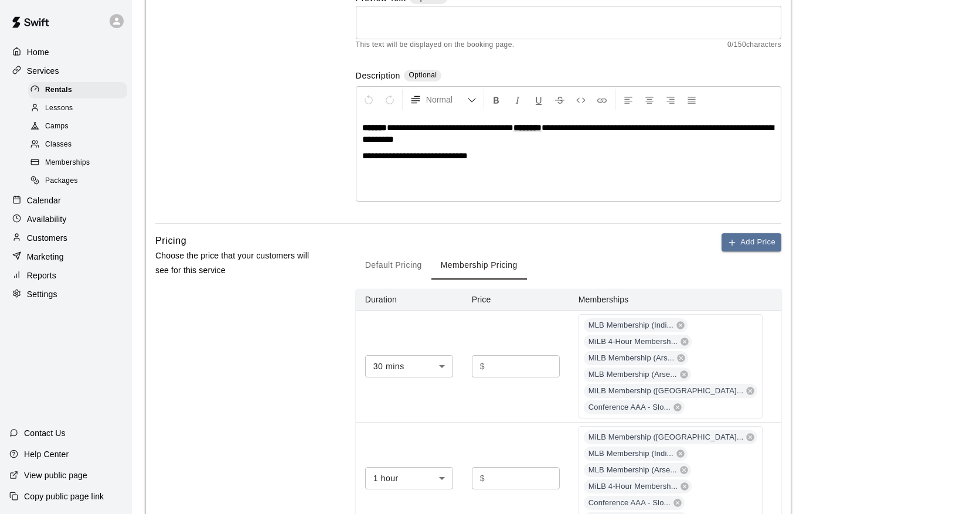
scroll to position [197, 0]
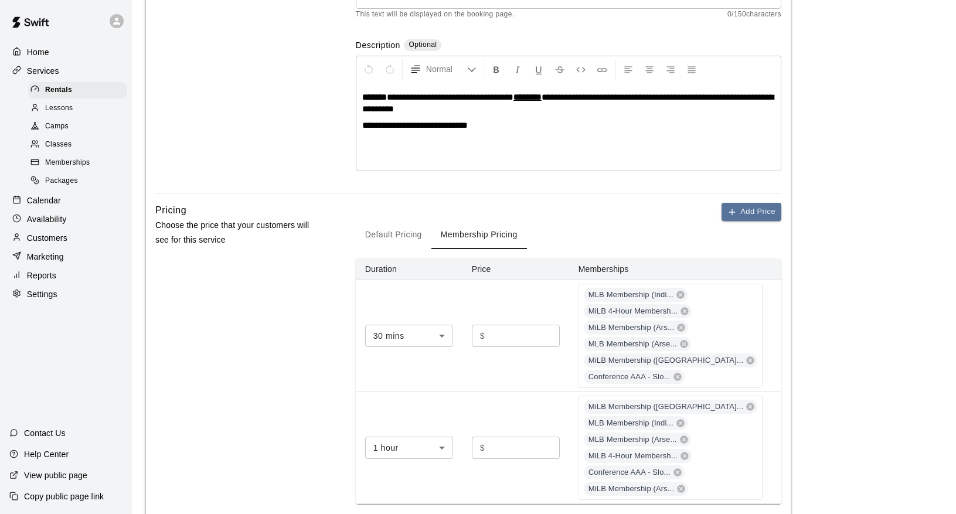
click at [558, 443] on input "**" at bounding box center [524, 448] width 70 height 22
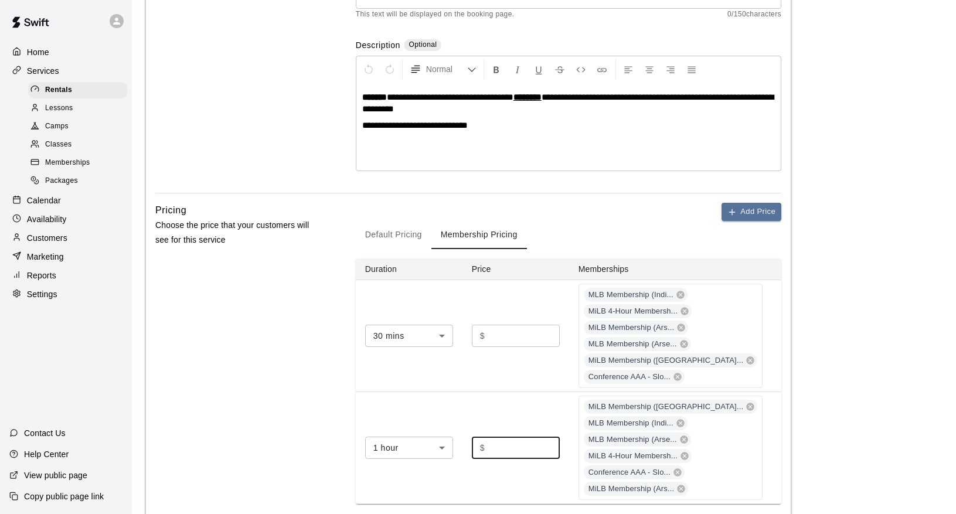
click at [819, 418] on main "**********" at bounding box center [544, 455] width 796 height 1276
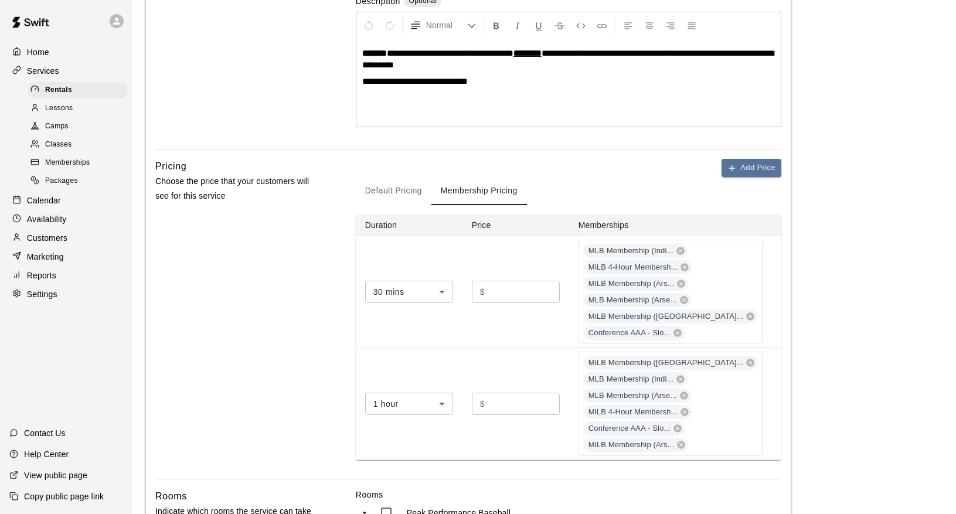
scroll to position [280, 0]
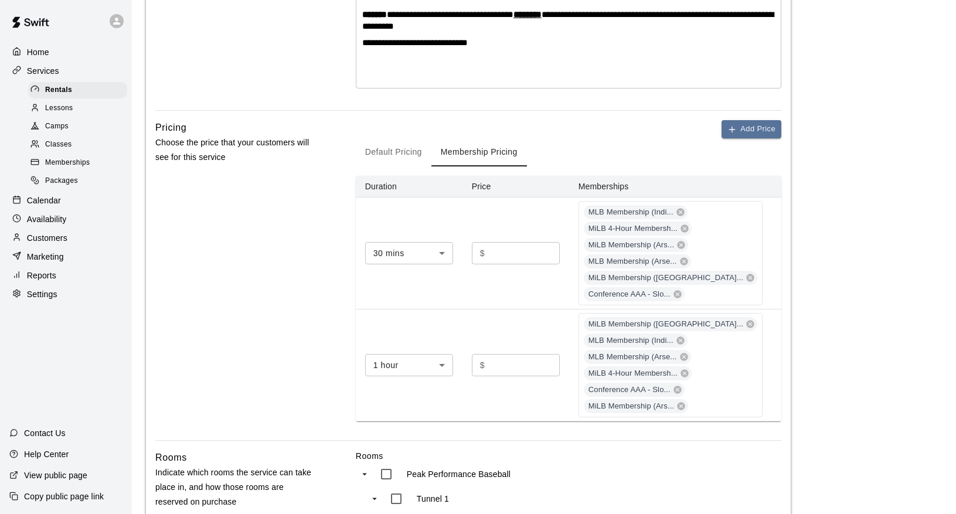
click at [558, 362] on input "**" at bounding box center [524, 365] width 70 height 22
type input "**"
click at [558, 366] on input "**" at bounding box center [524, 365] width 70 height 22
click at [272, 333] on div "Pricing Choose the price that your customers will see for this service" at bounding box center [236, 280] width 163 height 320
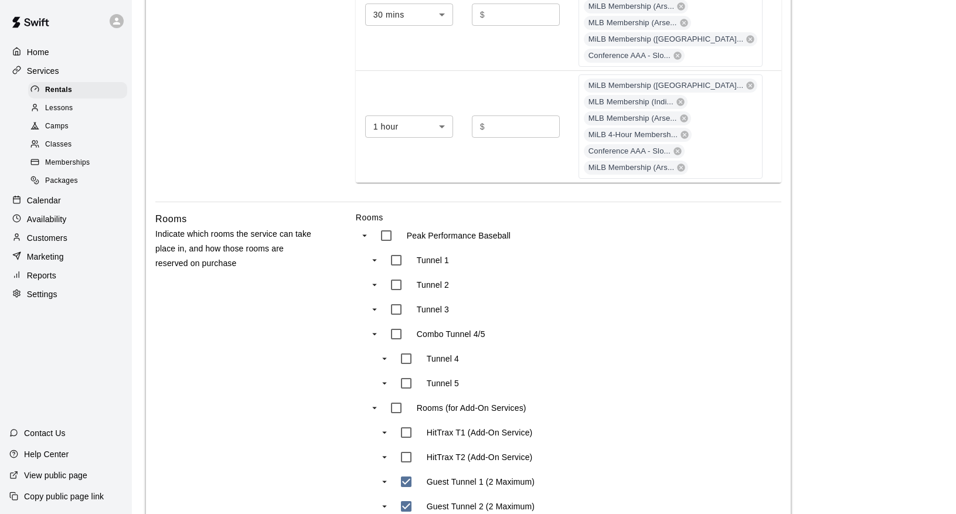
scroll to position [785, 0]
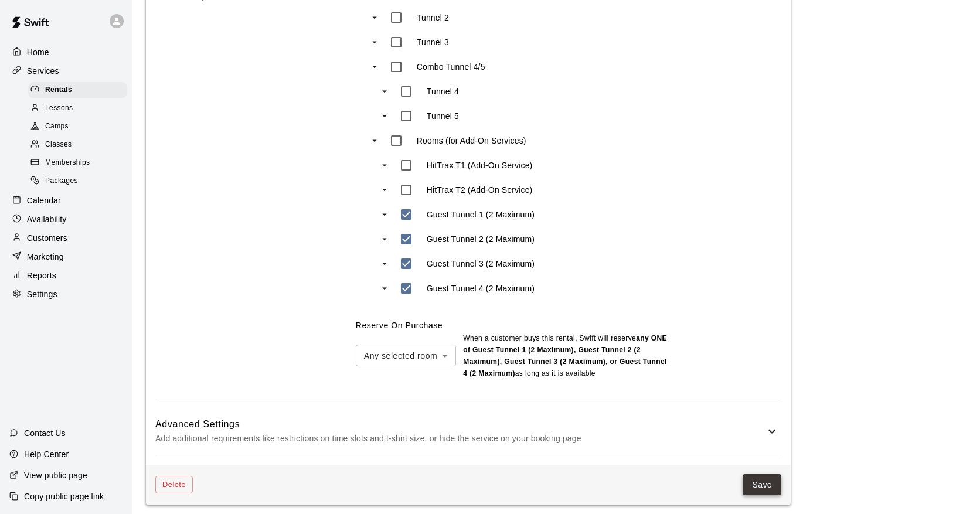
click at [769, 483] on button "Save" at bounding box center [761, 485] width 39 height 22
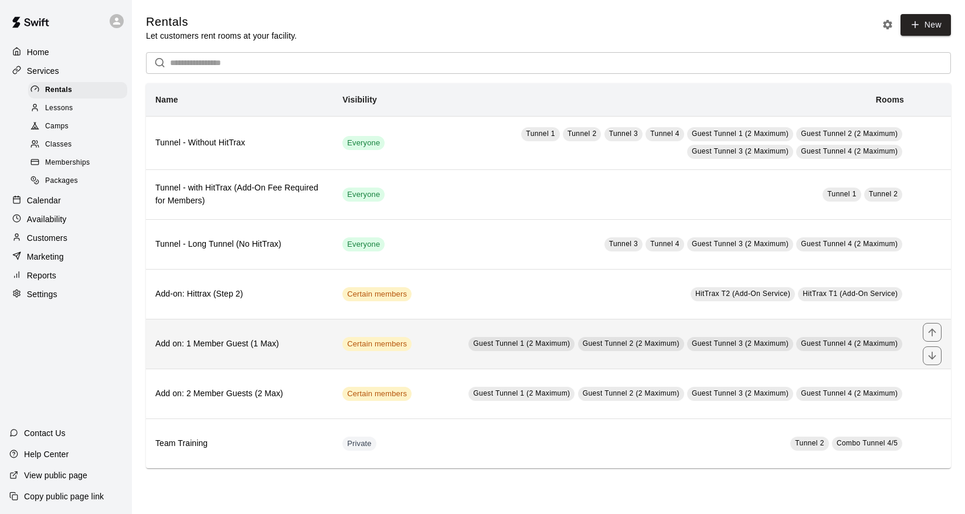
click at [267, 338] on h6 "Add on: 1 Member Guest (1 Max)" at bounding box center [239, 344] width 168 height 13
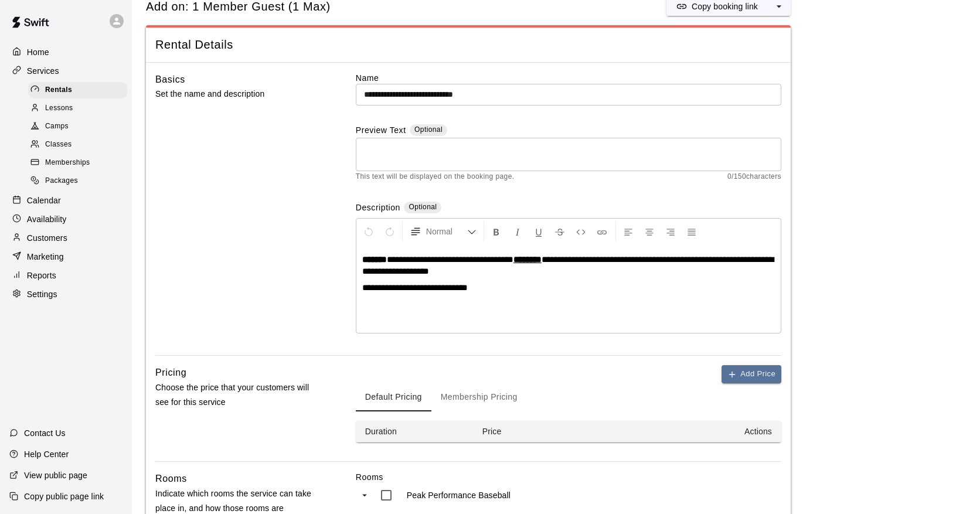
click at [470, 398] on button "Membership Pricing" at bounding box center [479, 397] width 96 height 28
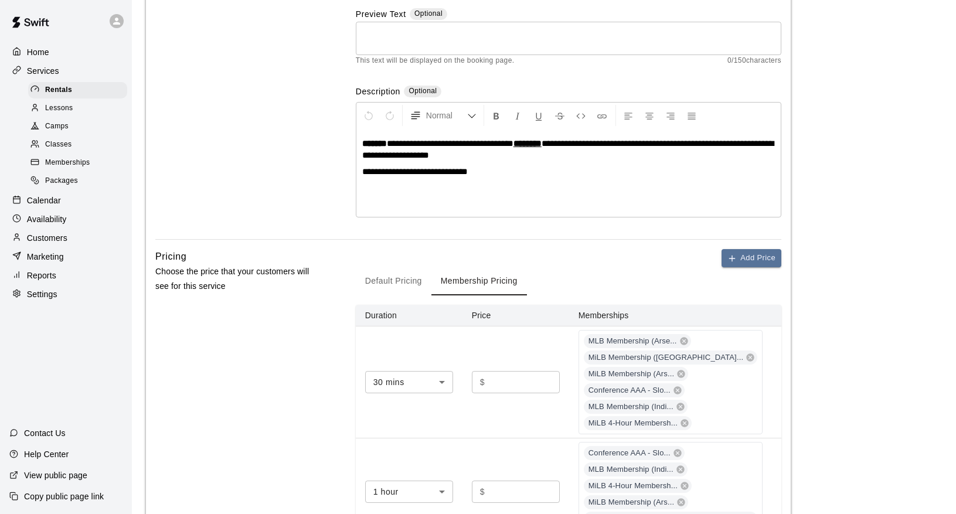
scroll to position [251, 0]
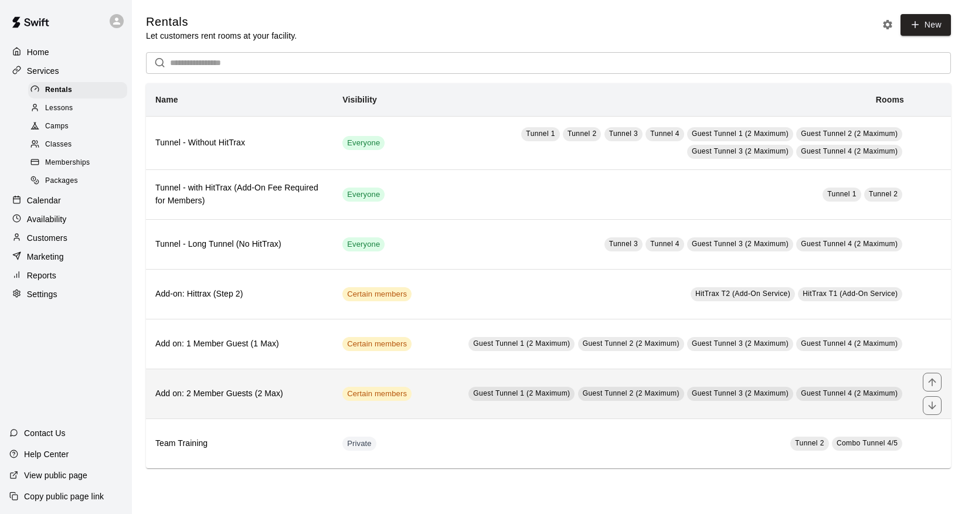
click at [383, 386] on td "Certain members" at bounding box center [377, 394] width 88 height 50
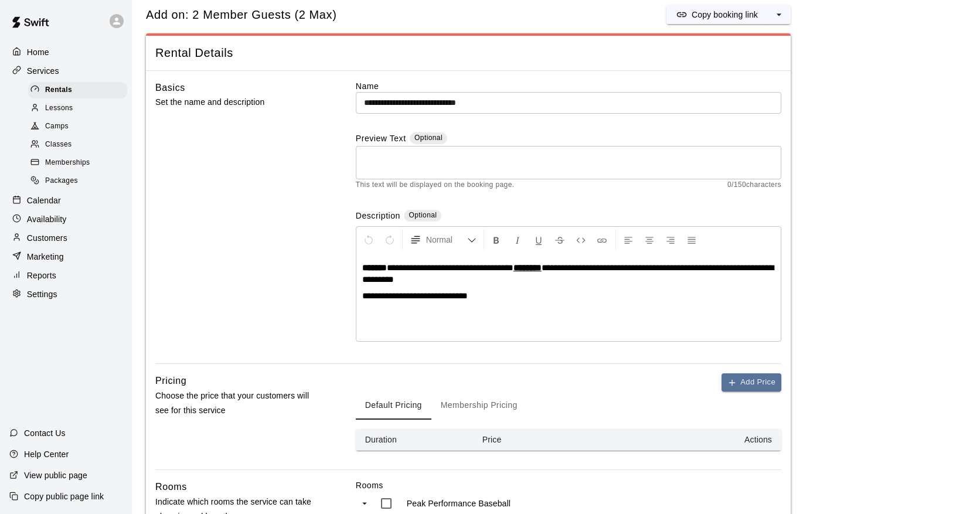
scroll to position [240, 0]
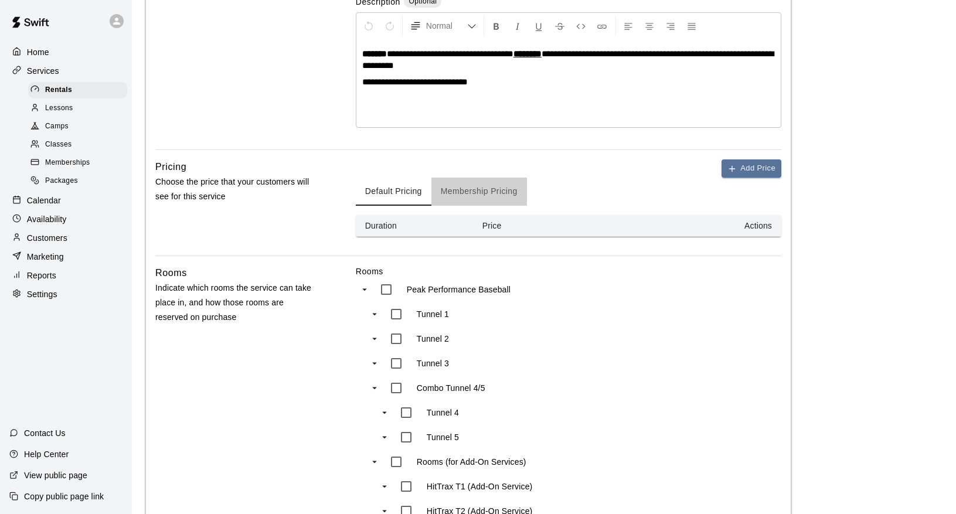
click at [466, 181] on button "Membership Pricing" at bounding box center [479, 192] width 96 height 28
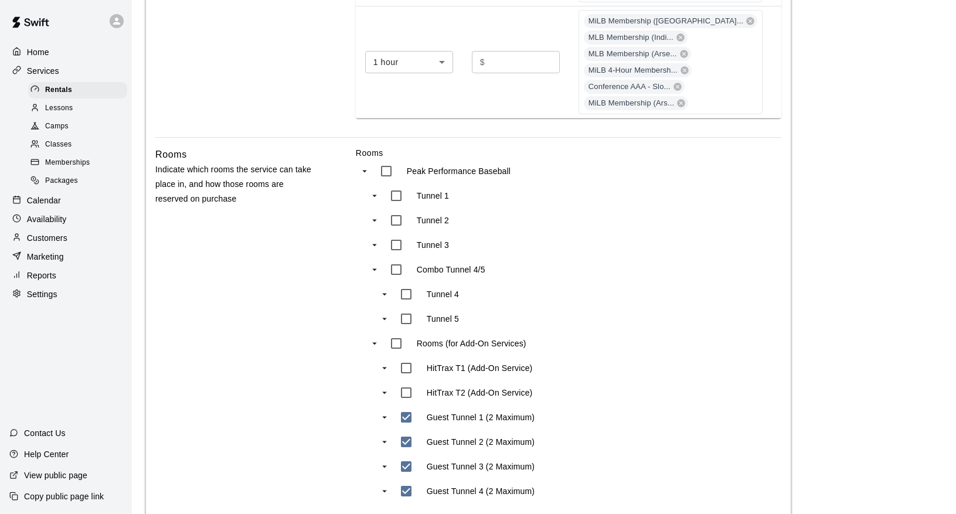
scroll to position [522, 0]
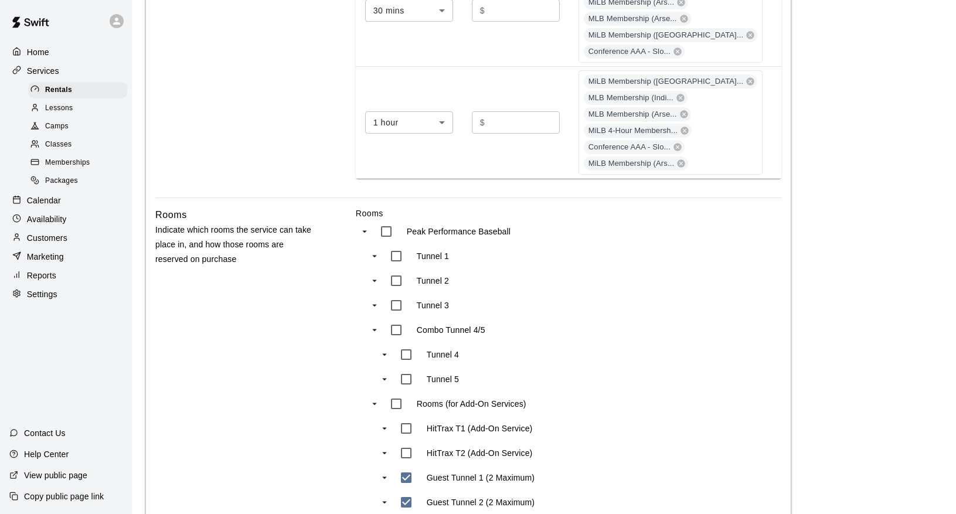
click at [240, 224] on p "Indicate which rooms the service can take place in, and how those rooms are res…" at bounding box center [236, 245] width 163 height 45
click at [215, 243] on p "Indicate which rooms the service can take place in, and how those rooms are res…" at bounding box center [236, 245] width 163 height 45
click at [178, 259] on p "Indicate which rooms the service can take place in, and how those rooms are res…" at bounding box center [236, 245] width 163 height 45
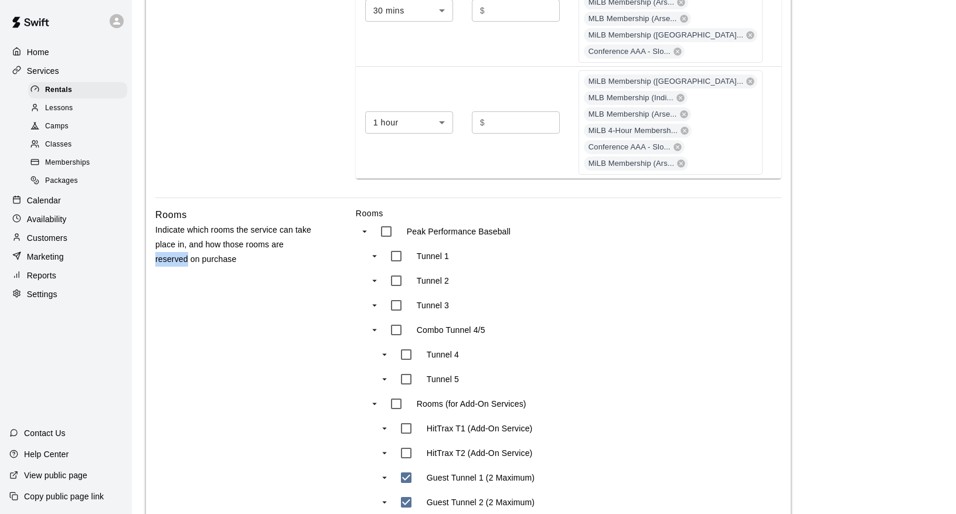
click at [178, 259] on p "Indicate which rooms the service can take place in, and how those rooms are res…" at bounding box center [236, 245] width 163 height 45
click at [221, 256] on p "Indicate which rooms the service can take place in, and how those rooms are res…" at bounding box center [236, 245] width 163 height 45
click at [196, 243] on p "Indicate which rooms the service can take place in, and how those rooms are res…" at bounding box center [236, 245] width 163 height 45
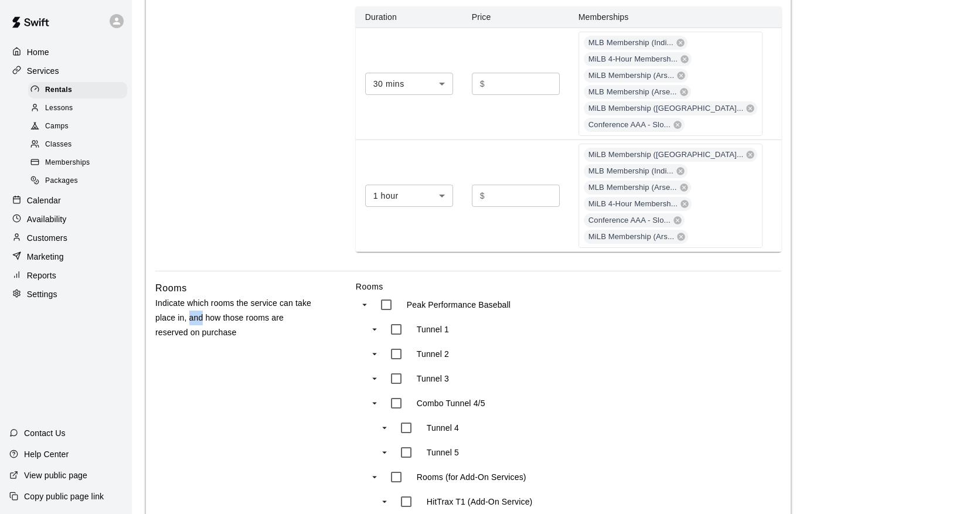
scroll to position [434, 0]
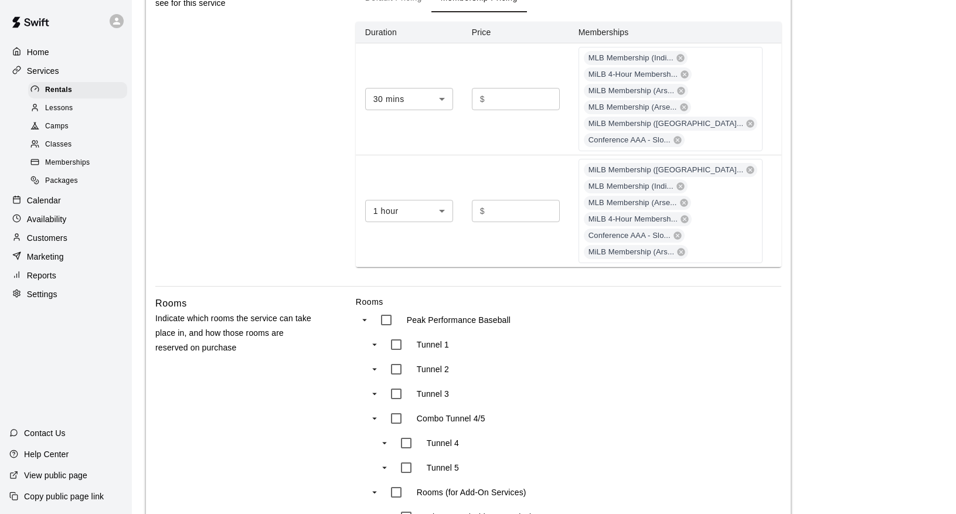
click at [235, 194] on div "Pricing Choose the price that your customers will see for this service" at bounding box center [236, 126] width 163 height 320
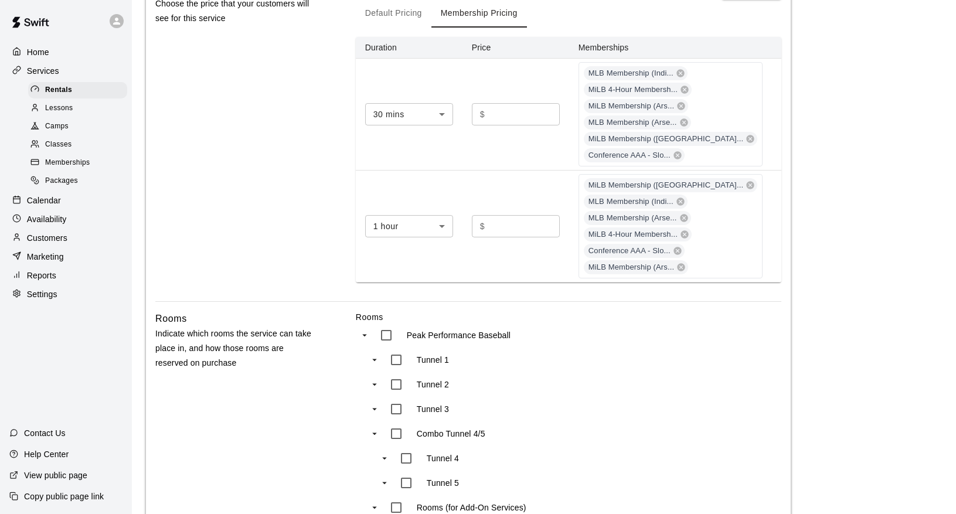
scroll to position [357, 0]
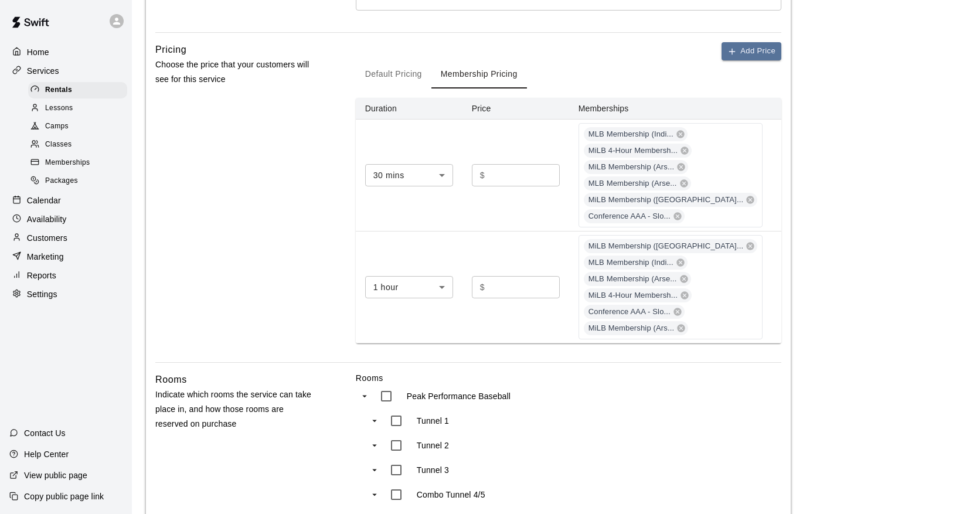
click at [313, 211] on div "Pricing Choose the price that your customers will see for this service" at bounding box center [236, 202] width 163 height 320
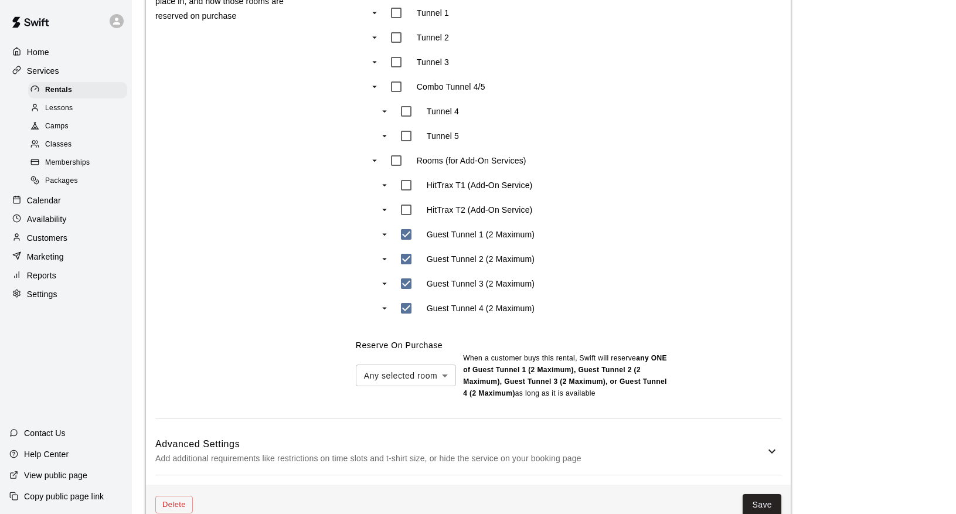
scroll to position [773, 0]
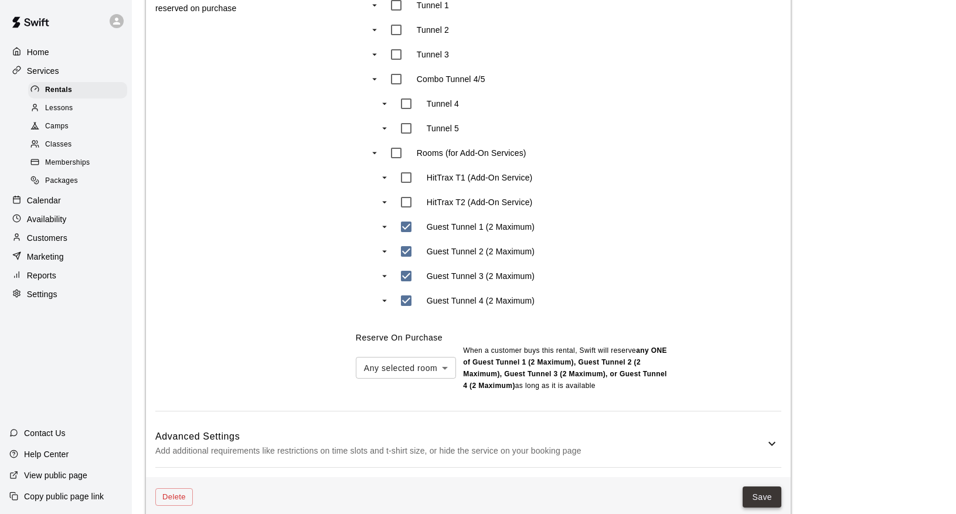
click at [779, 493] on button "Save" at bounding box center [761, 497] width 39 height 22
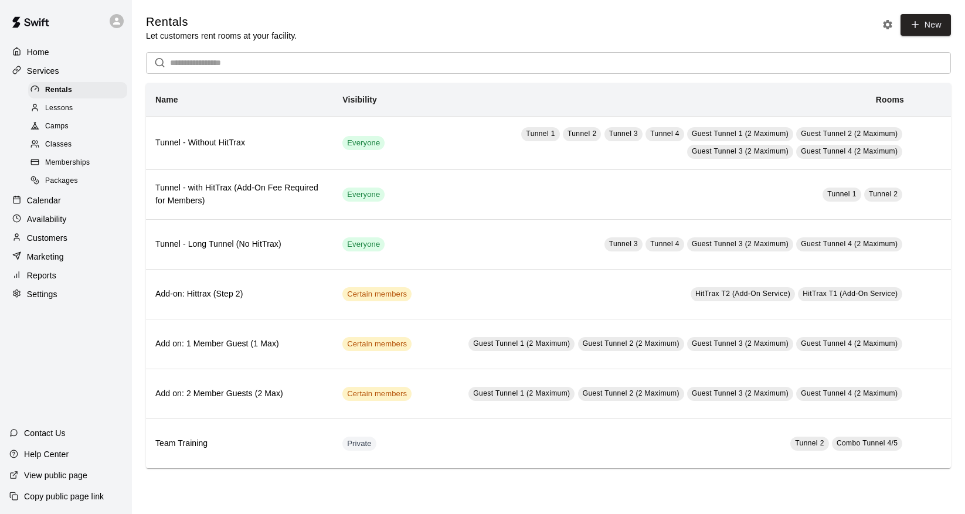
click at [53, 163] on span "Memberships" at bounding box center [67, 163] width 45 height 12
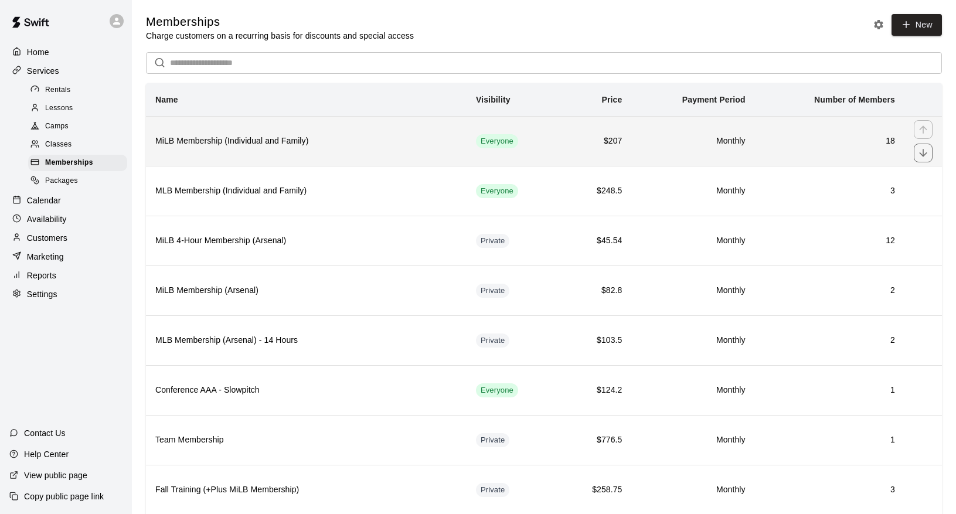
click at [368, 135] on h6 "MiLB Membership (Individual and Family)" at bounding box center [306, 141] width 302 height 13
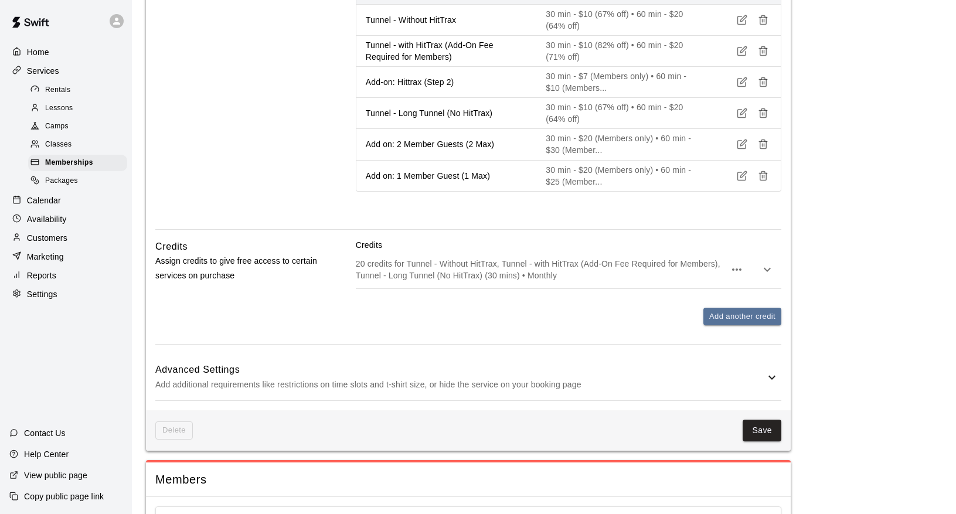
scroll to position [655, 0]
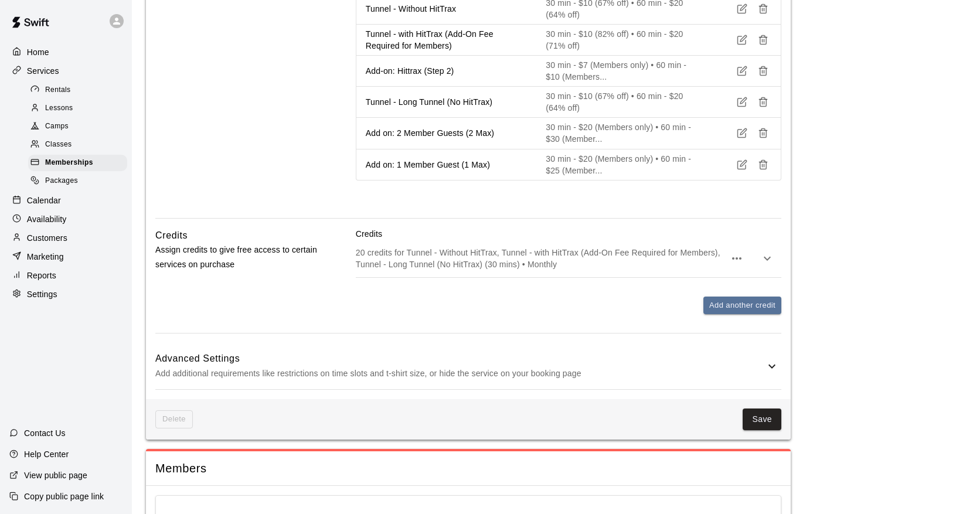
click at [394, 270] on p "20 credits for Tunnel - Without HitTrax, Tunnel - with HitTrax (Add-On Fee Requ…" at bounding box center [540, 258] width 369 height 23
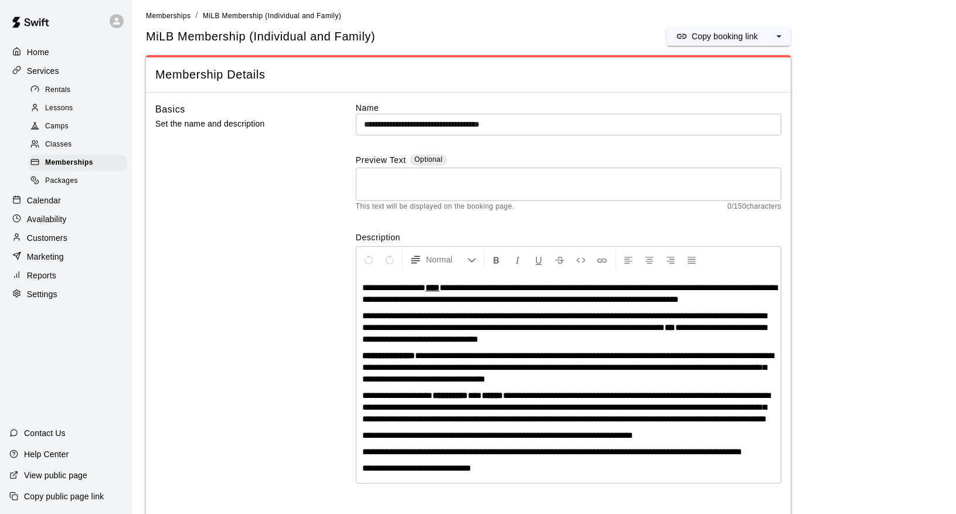
scroll to position [0, 0]
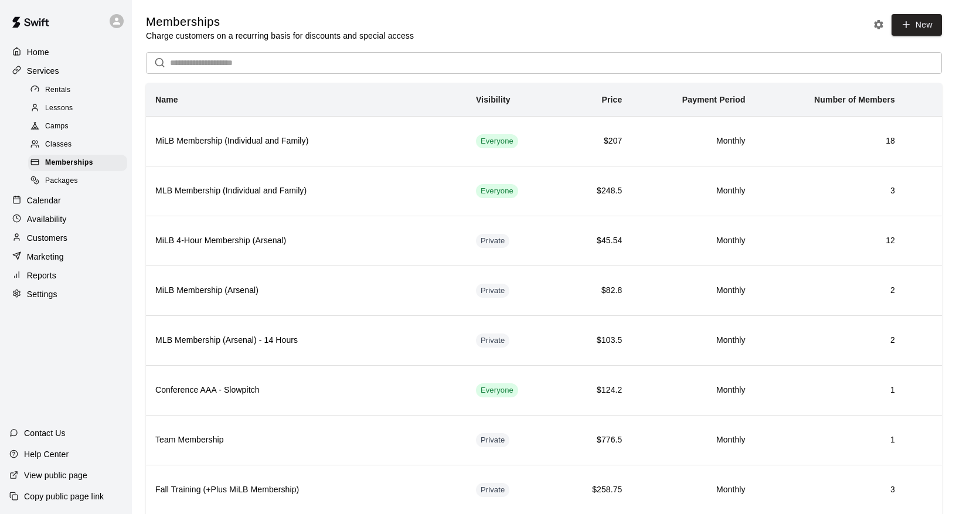
click at [56, 93] on span "Rentals" at bounding box center [58, 90] width 26 height 12
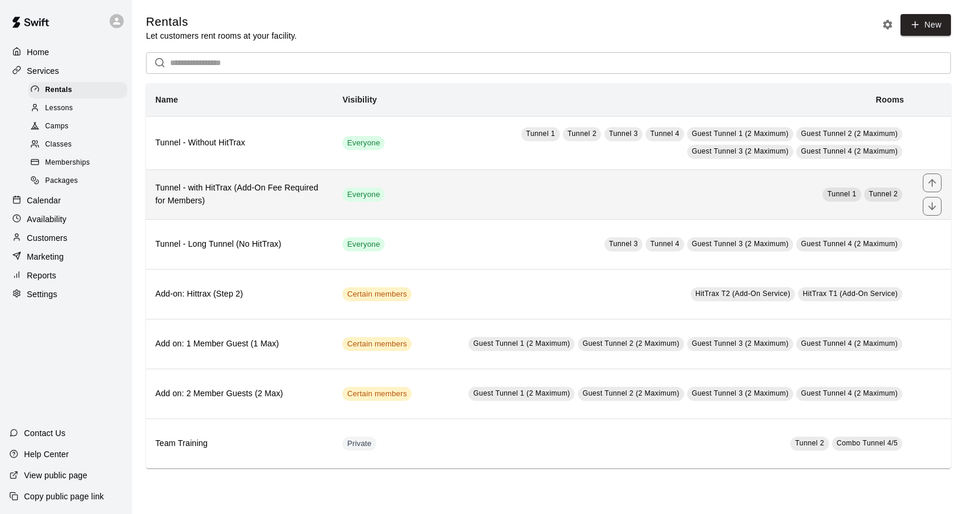
click at [262, 199] on h6 "Tunnel - with HitTrax (Add-On Fee Required for Members)" at bounding box center [239, 195] width 168 height 26
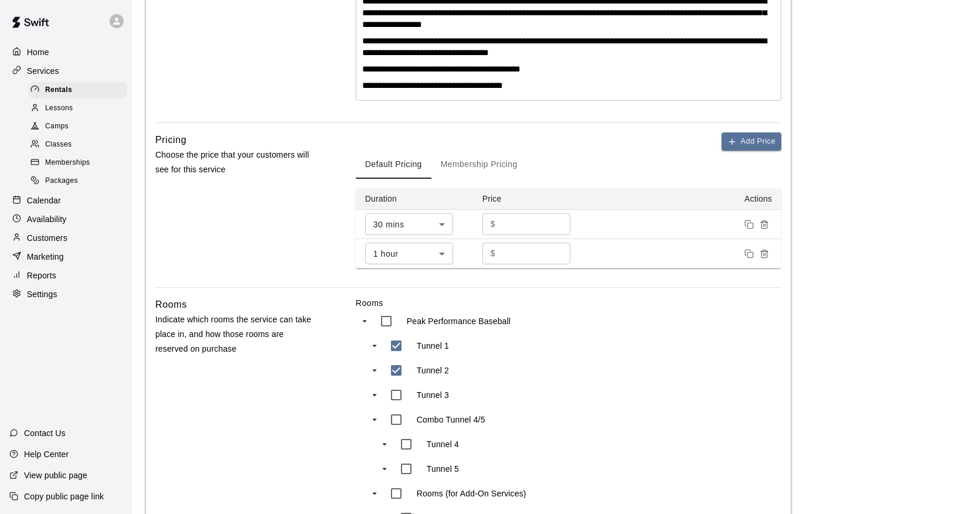
scroll to position [437, 0]
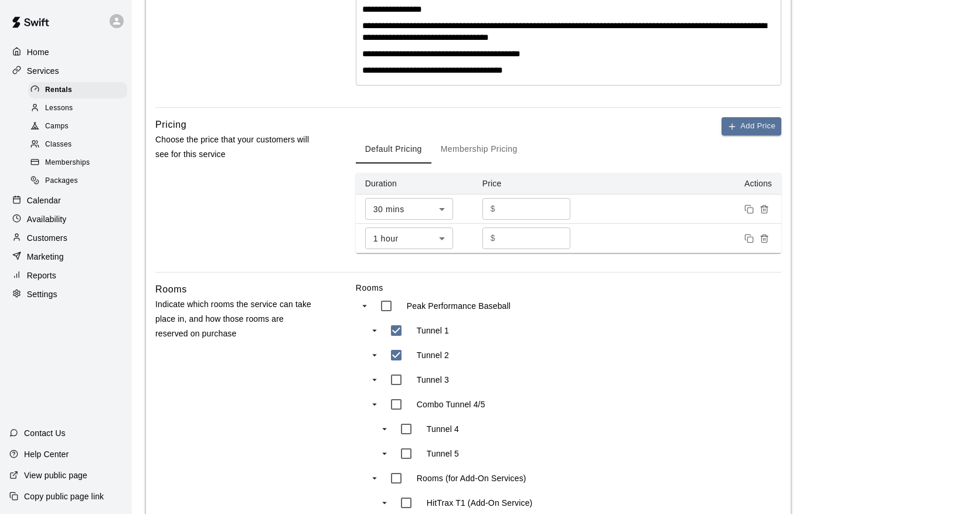
click at [451, 162] on button "Membership Pricing" at bounding box center [479, 149] width 96 height 28
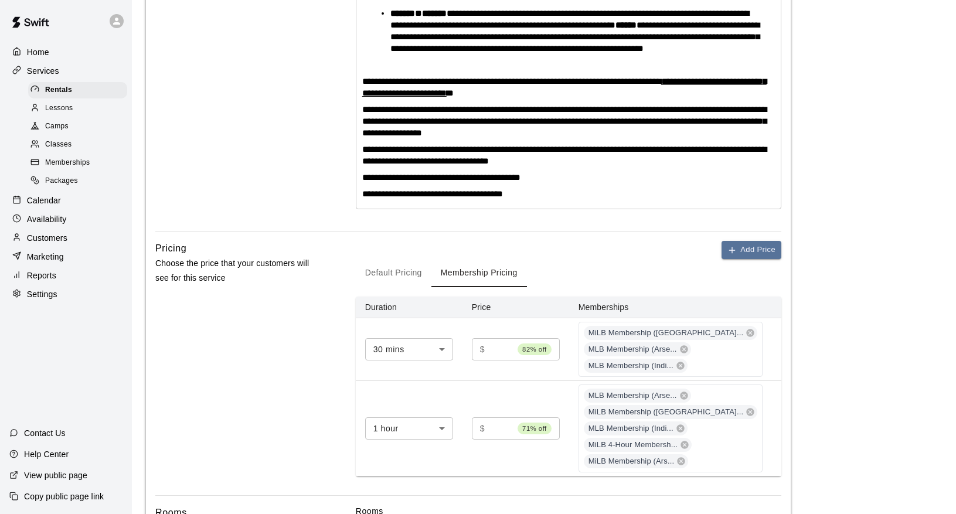
scroll to position [321, 0]
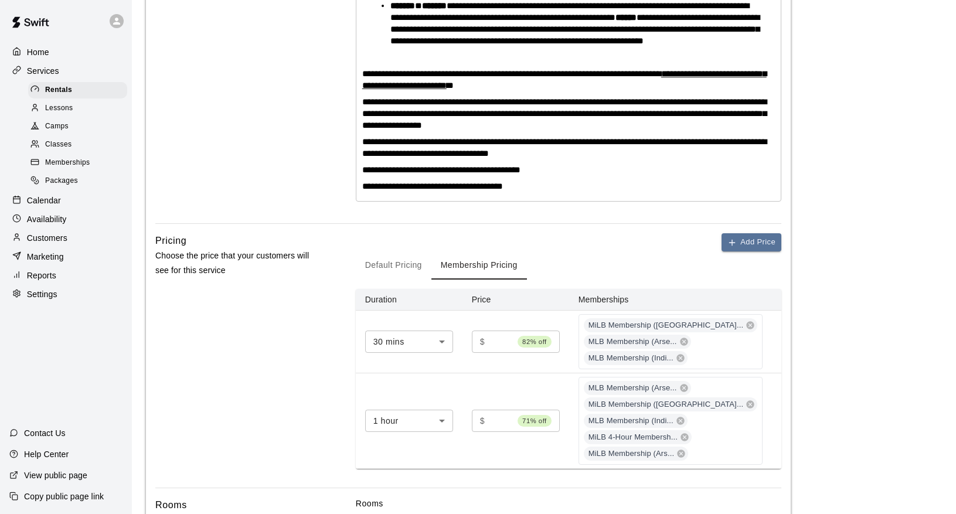
click at [389, 278] on button "Default Pricing" at bounding box center [394, 265] width 76 height 28
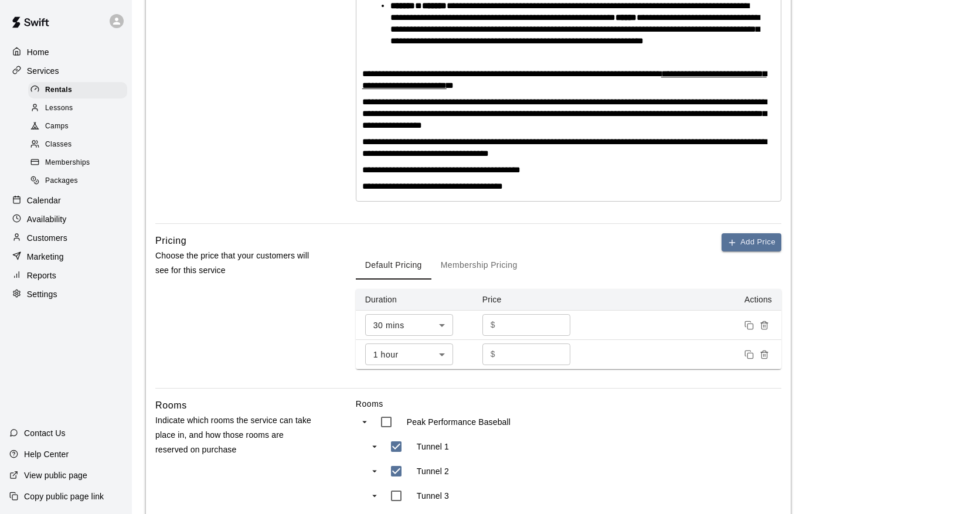
scroll to position [329, 0]
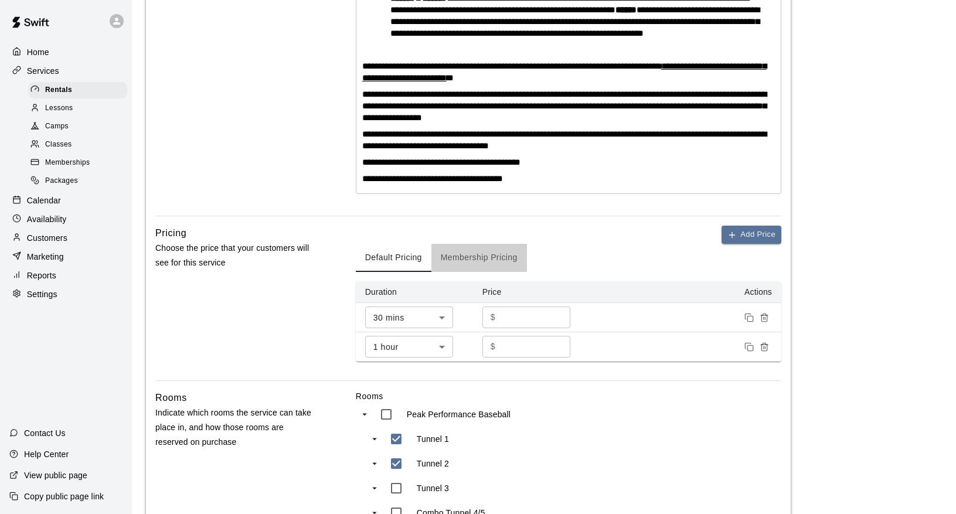
click at [475, 266] on button "Membership Pricing" at bounding box center [479, 258] width 96 height 28
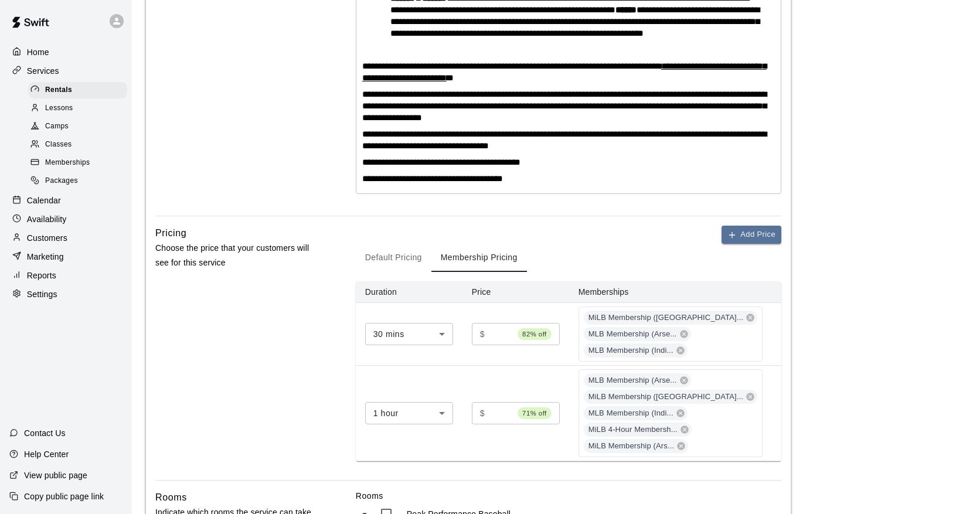
click at [234, 361] on div "Pricing Choose the price that your customers will see for this service" at bounding box center [236, 353] width 163 height 254
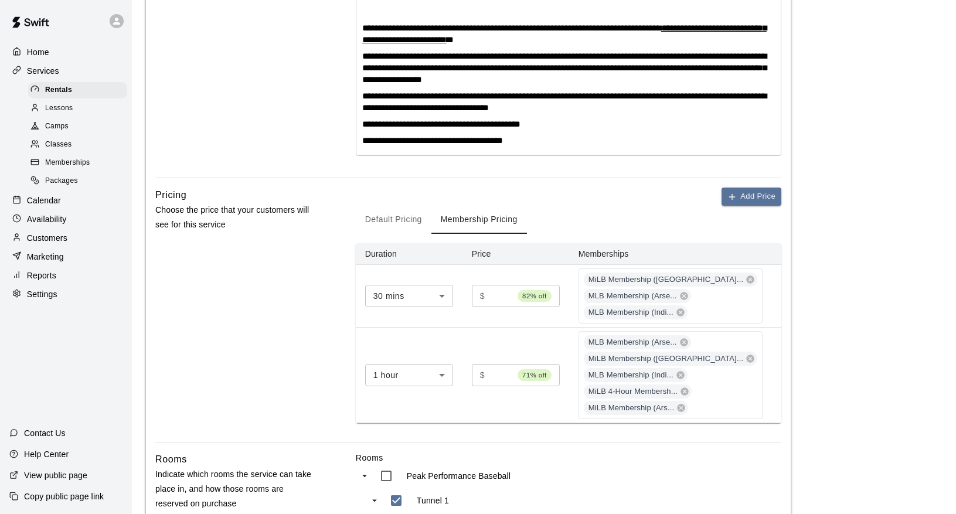
scroll to position [0, 0]
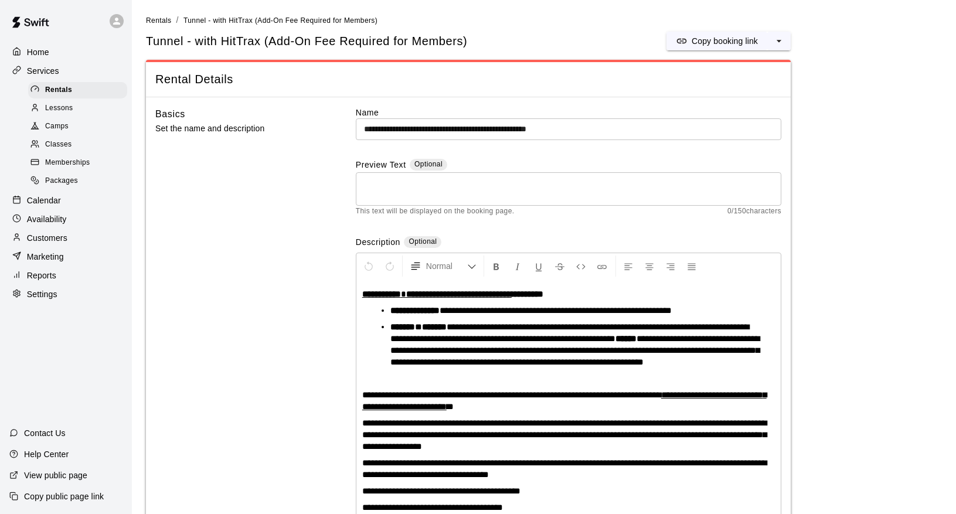
click at [56, 233] on p "Customers" at bounding box center [47, 238] width 40 height 12
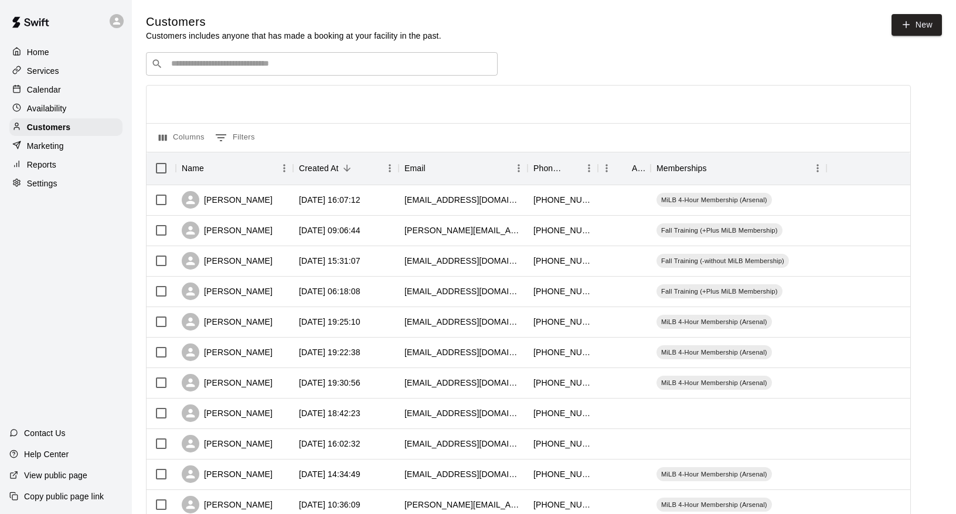
click at [199, 67] on input "Search customers by name or email" at bounding box center [330, 64] width 325 height 12
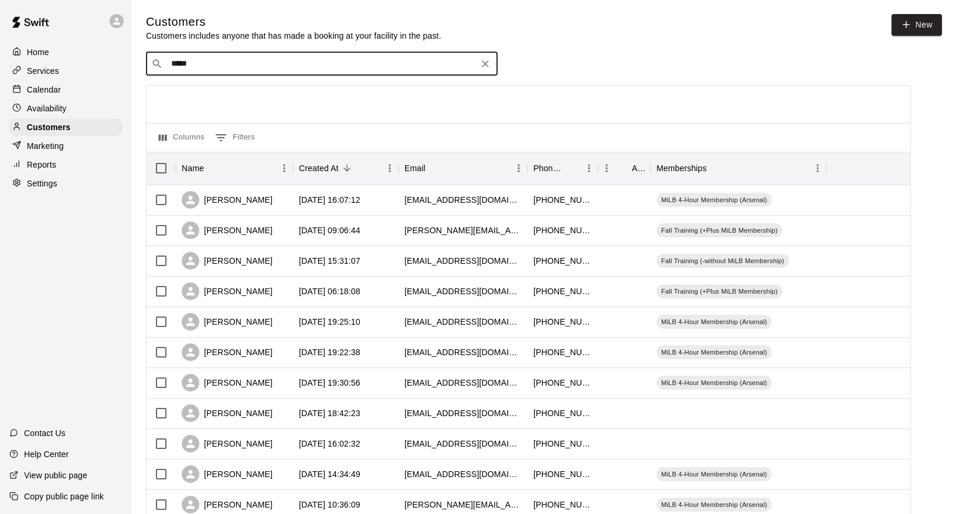
type input "******"
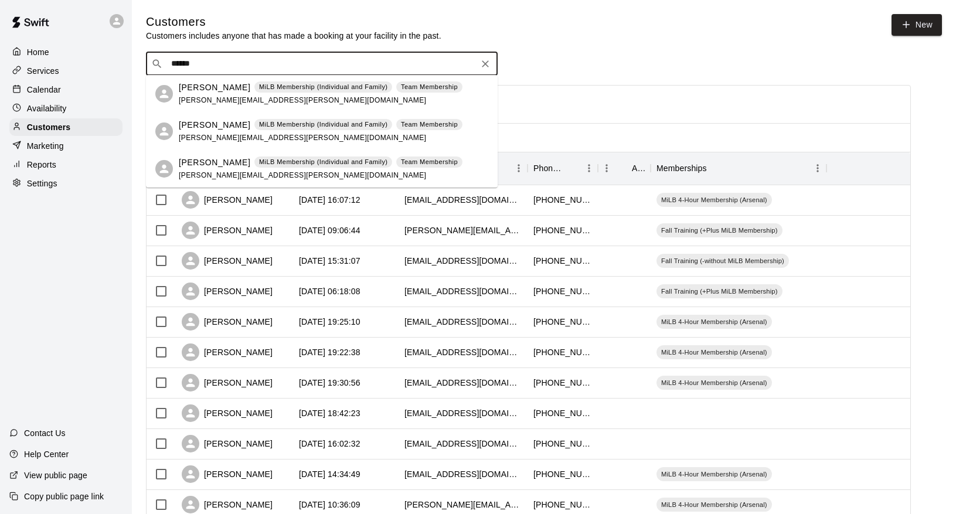
click at [192, 83] on p "[PERSON_NAME]" at bounding box center [214, 87] width 71 height 12
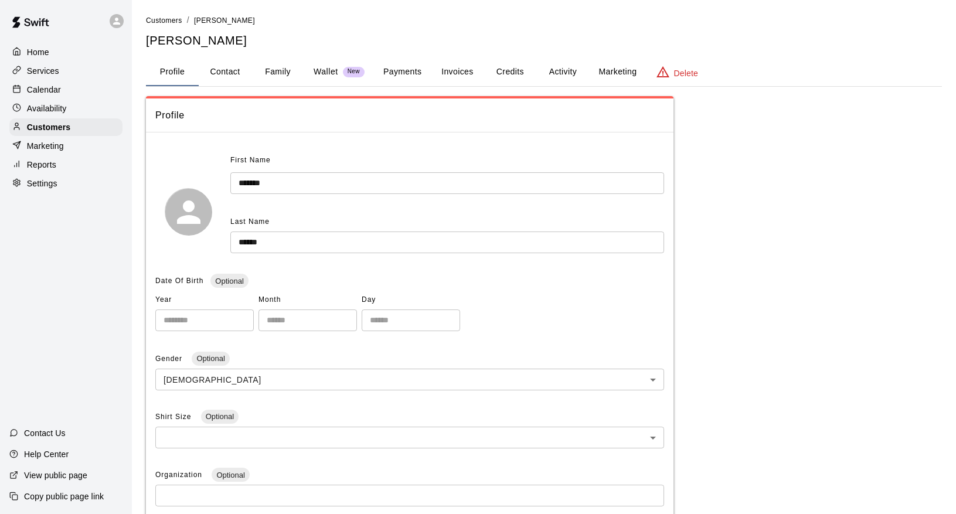
click at [499, 70] on button "Credits" at bounding box center [509, 72] width 53 height 28
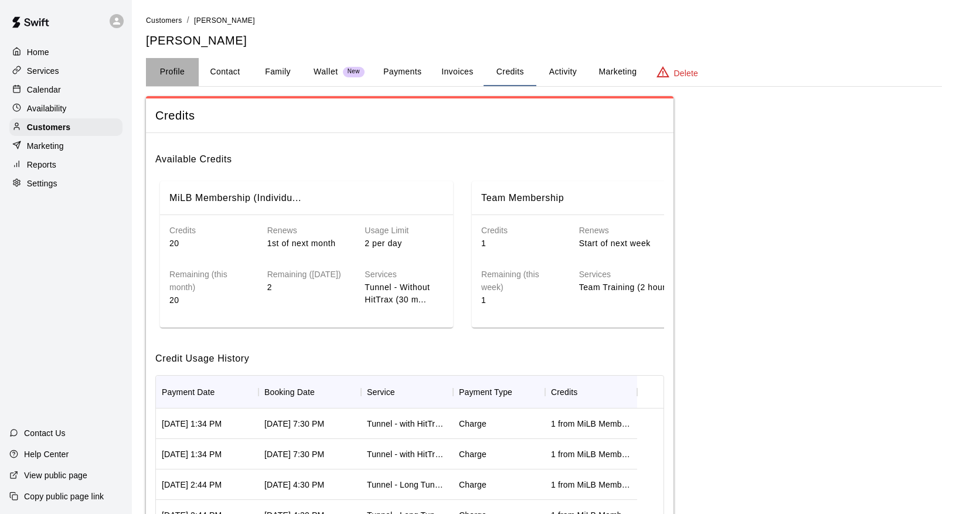
click at [170, 72] on button "Profile" at bounding box center [172, 72] width 53 height 28
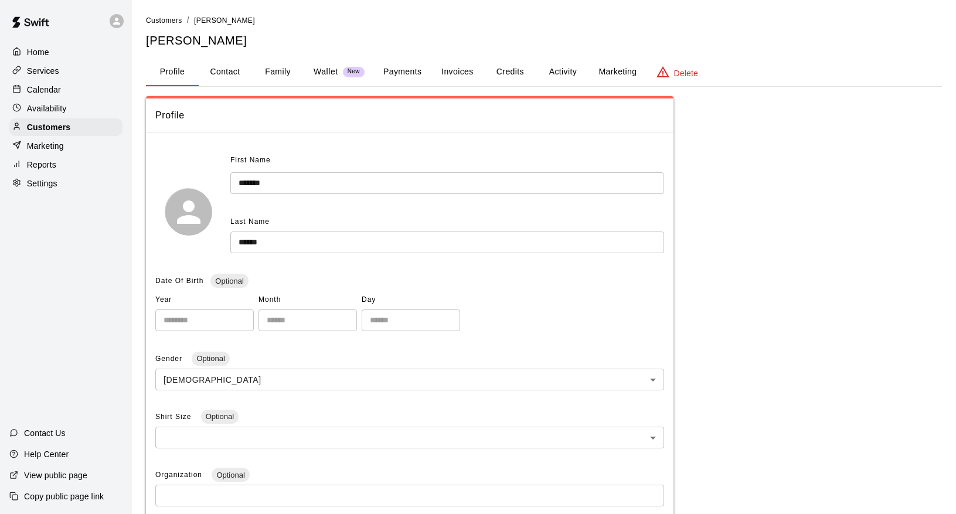
click at [280, 76] on button "Family" at bounding box center [277, 72] width 53 height 28
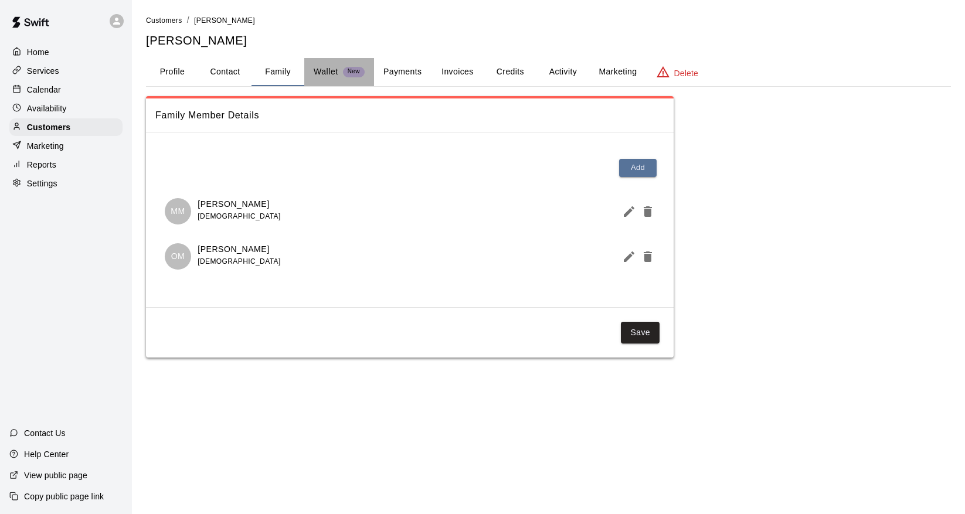
click at [325, 74] on p "Wallet" at bounding box center [325, 72] width 25 height 12
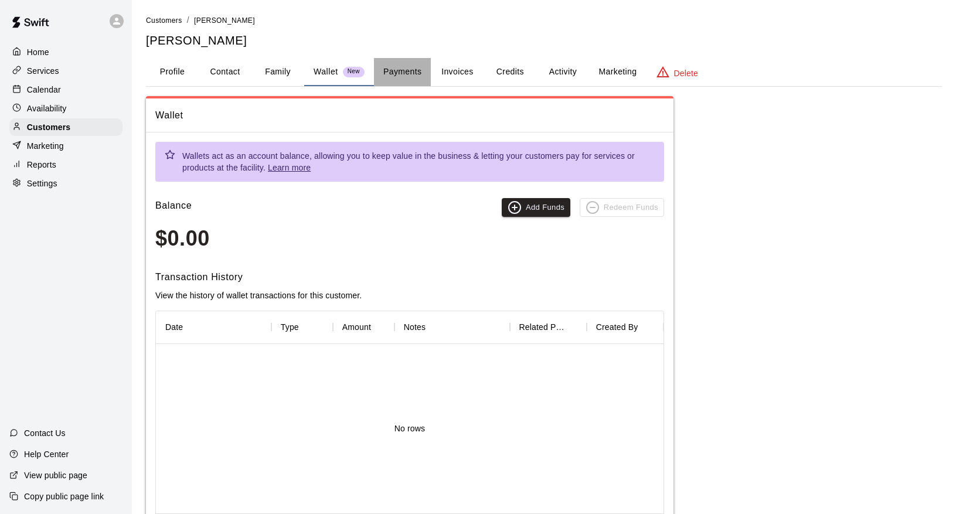
click at [400, 70] on button "Payments" at bounding box center [402, 72] width 57 height 28
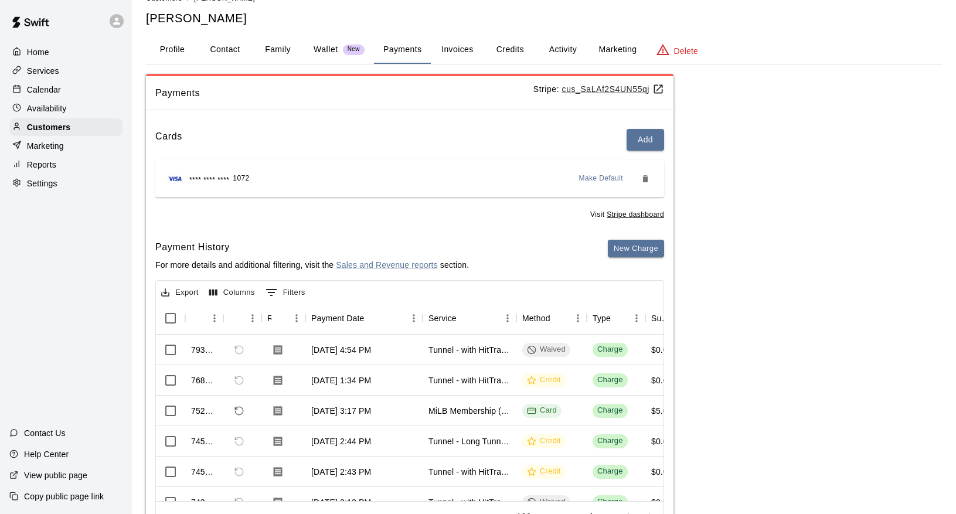
scroll to position [30, 0]
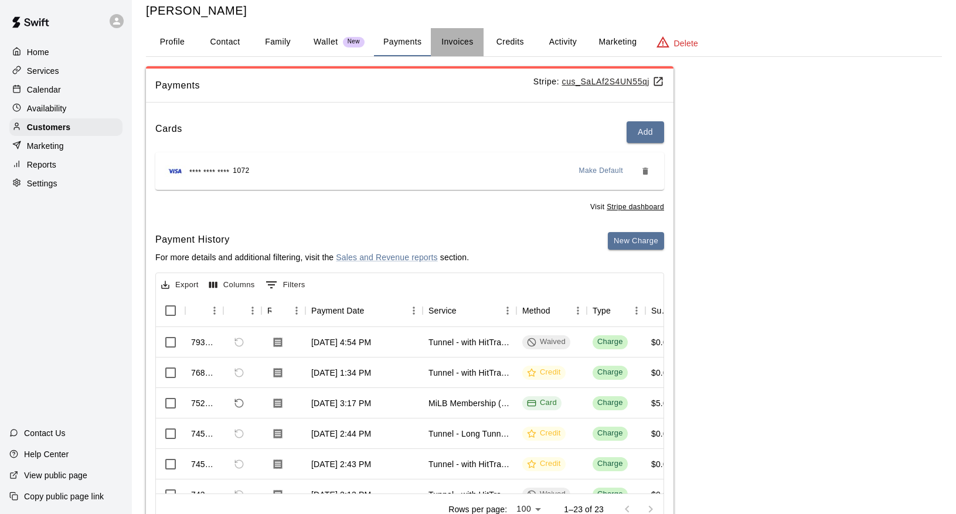
click at [453, 45] on button "Invoices" at bounding box center [457, 42] width 53 height 28
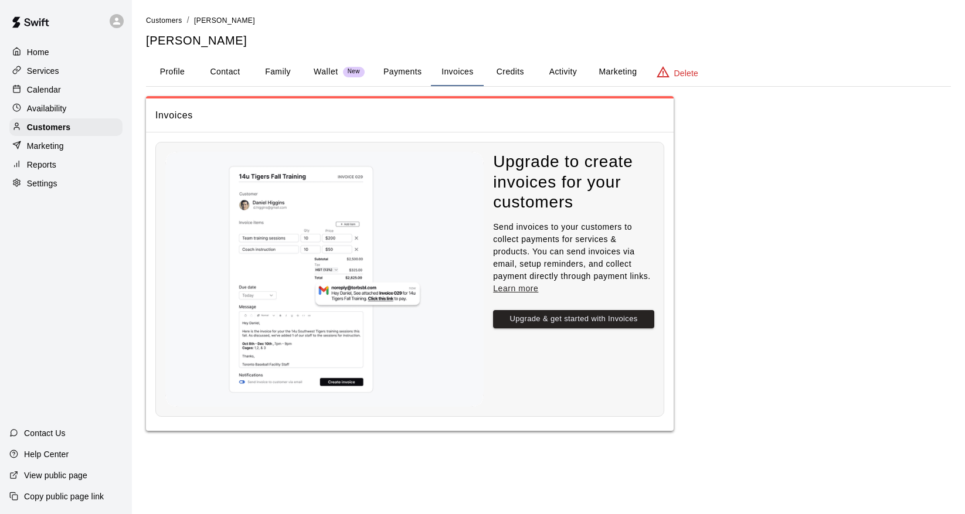
click at [510, 70] on button "Credits" at bounding box center [509, 72] width 53 height 28
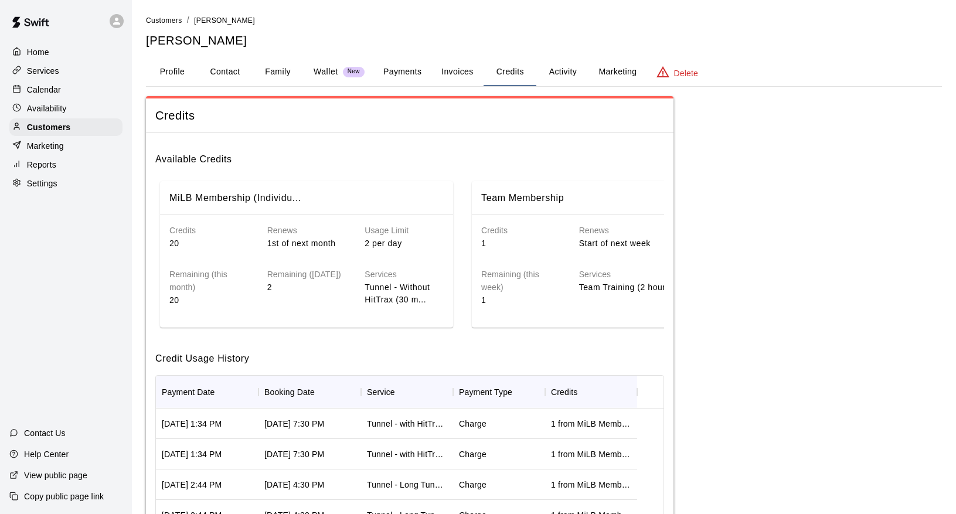
click at [384, 244] on p "2 per day" at bounding box center [403, 243] width 79 height 12
click at [287, 281] on p "2" at bounding box center [306, 287] width 79 height 12
click at [282, 281] on p "2" at bounding box center [306, 287] width 79 height 12
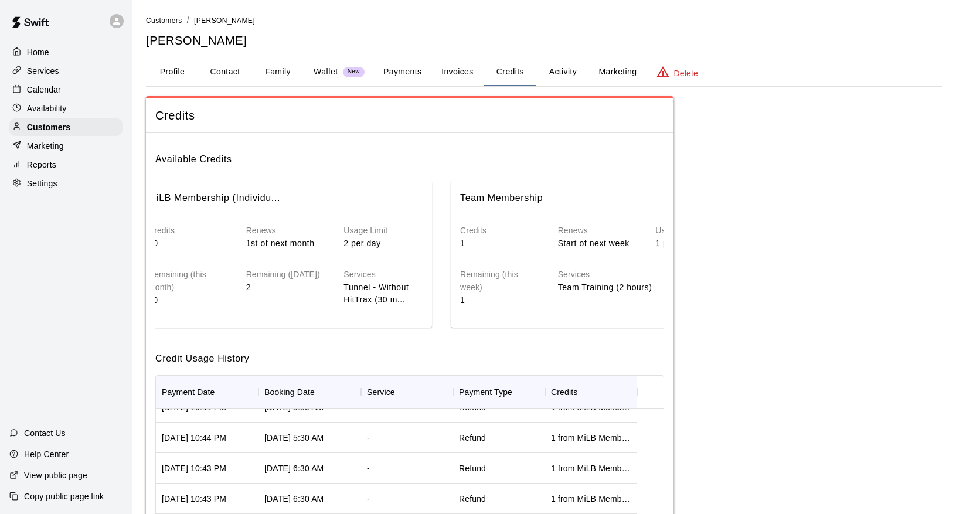
click at [53, 74] on p "Services" at bounding box center [43, 71] width 32 height 12
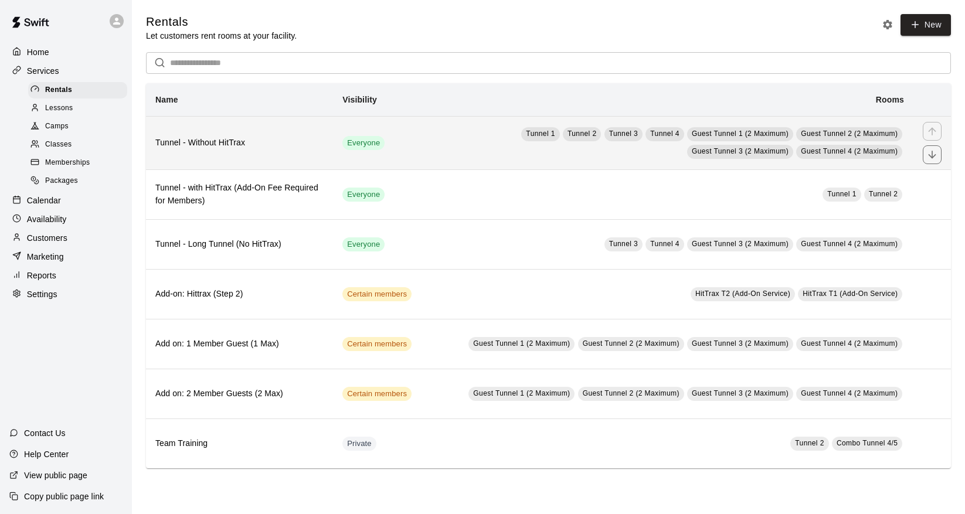
click at [255, 145] on h6 "Tunnel - Without HitTrax" at bounding box center [239, 143] width 168 height 13
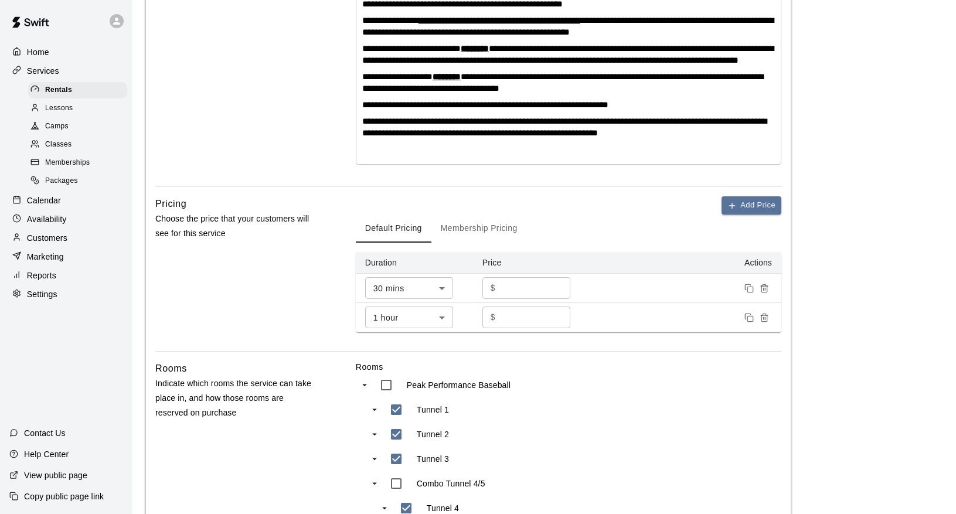
scroll to position [352, 0]
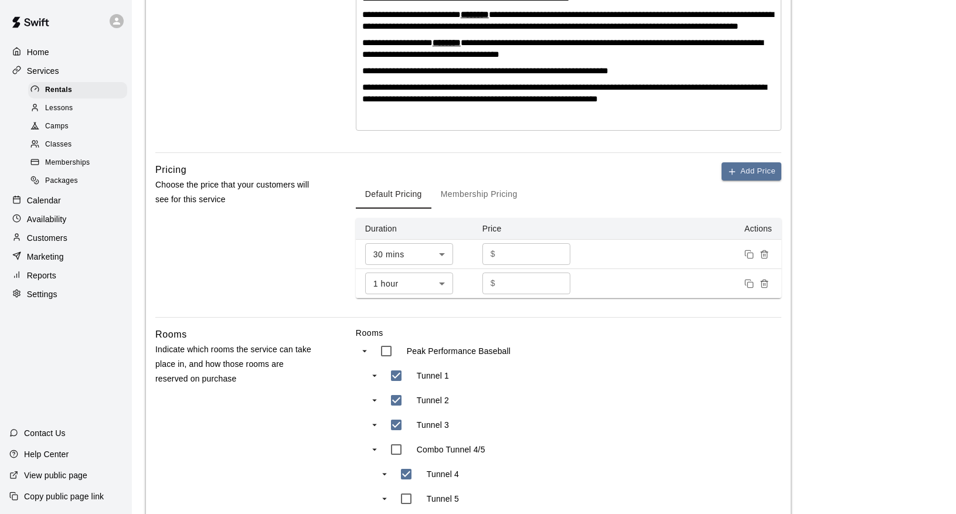
click at [307, 246] on div "Pricing Choose the price that your customers will see for this service" at bounding box center [236, 239] width 163 height 155
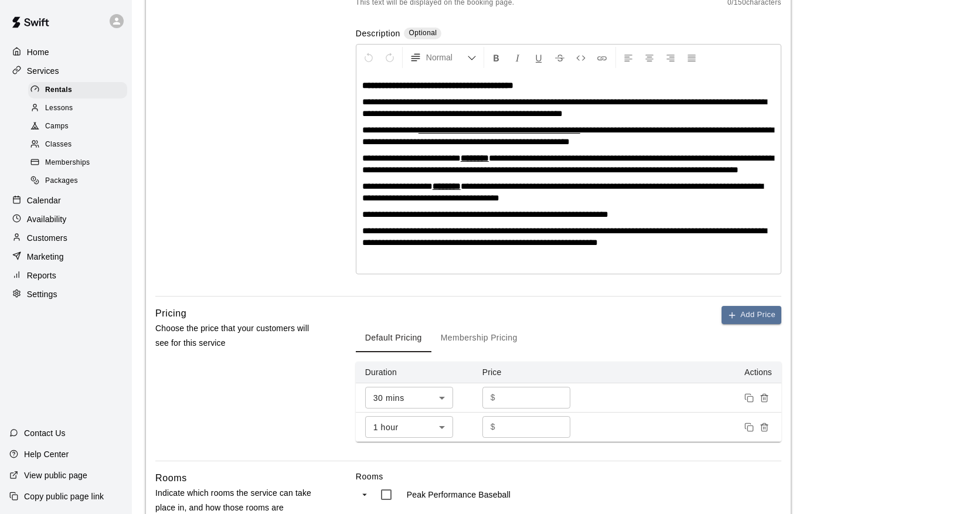
scroll to position [0, 0]
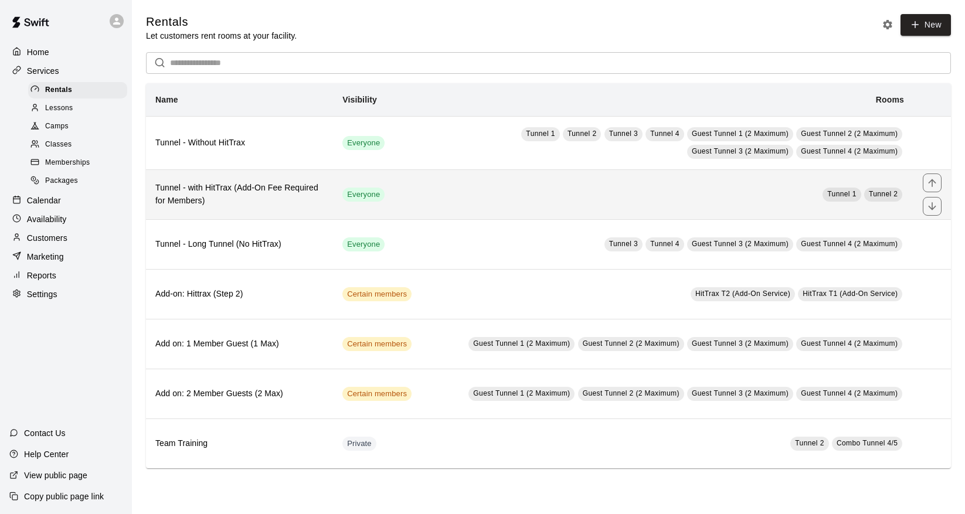
click at [231, 197] on h6 "Tunnel - with HitTrax (Add-On Fee Required for Members)" at bounding box center [239, 195] width 168 height 26
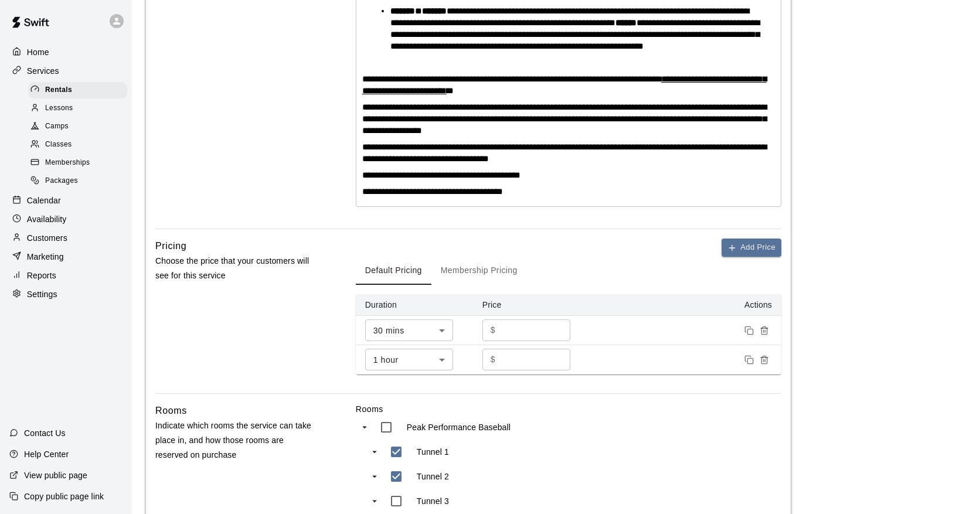
scroll to position [381, 0]
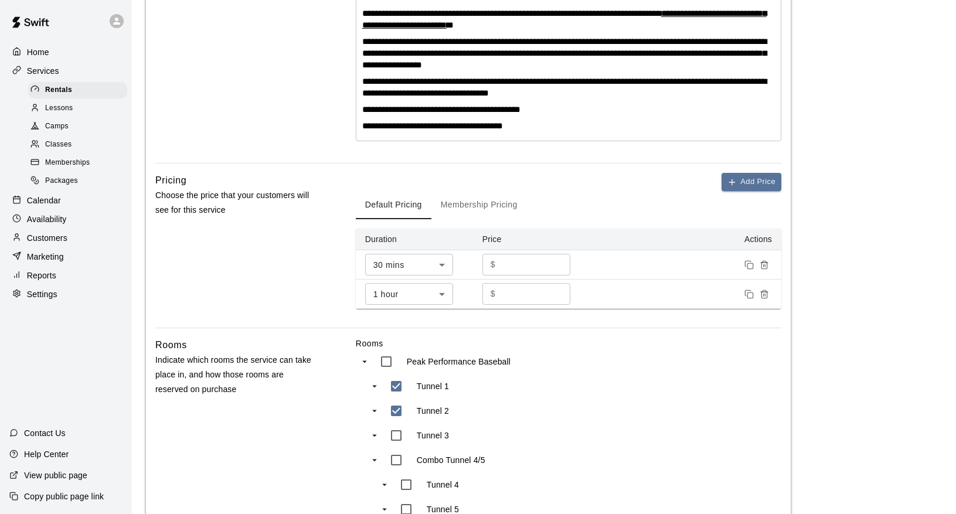
click at [557, 275] on input "**" at bounding box center [535, 265] width 70 height 22
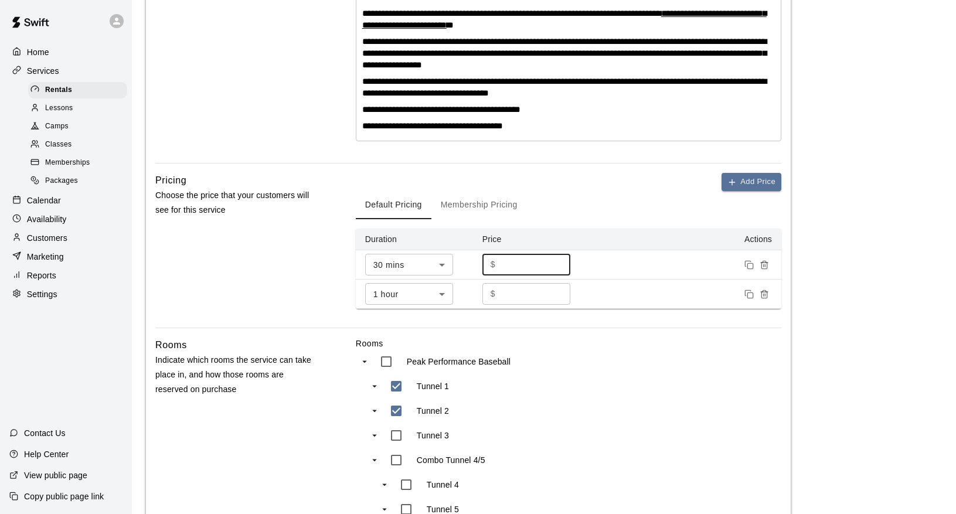
click at [557, 275] on input "**" at bounding box center [535, 265] width 70 height 22
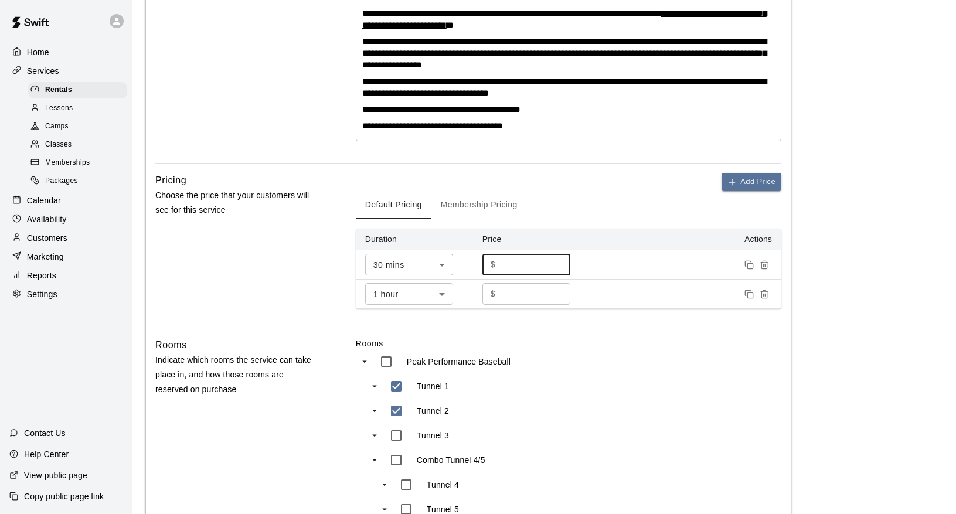
click at [557, 275] on input "**" at bounding box center [535, 265] width 70 height 22
click at [557, 272] on input "**" at bounding box center [535, 265] width 70 height 22
type input "**"
click at [557, 272] on input "**" at bounding box center [535, 265] width 70 height 22
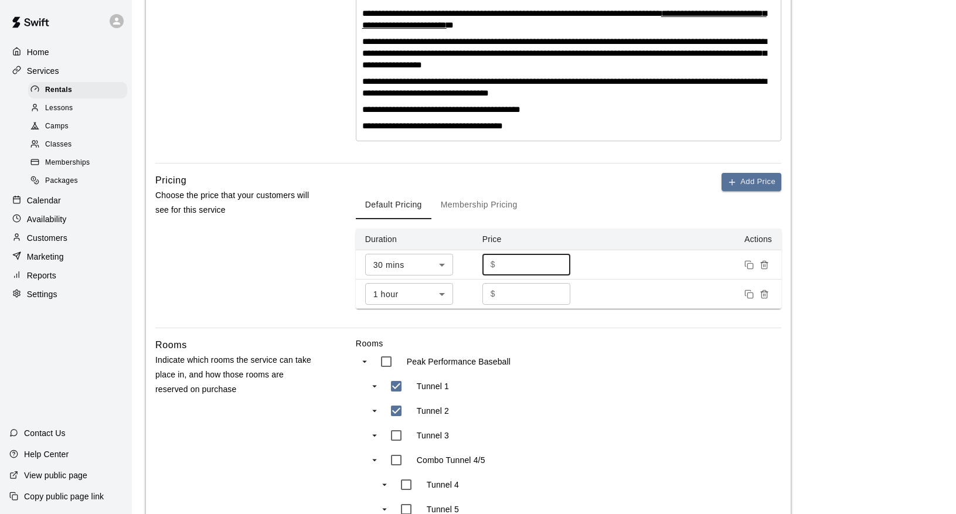
click at [266, 280] on div "Pricing Choose the price that your customers will see for this service" at bounding box center [236, 250] width 163 height 155
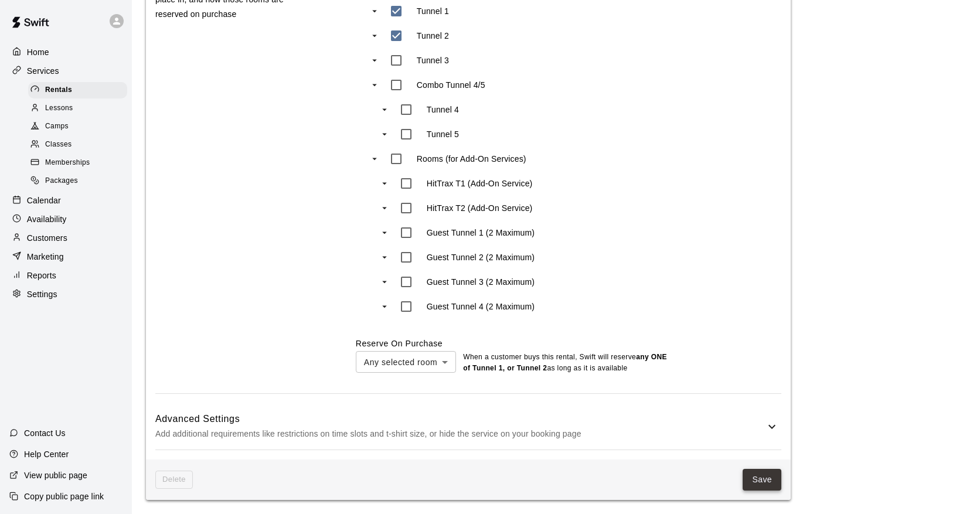
click at [765, 481] on button "Save" at bounding box center [761, 480] width 39 height 22
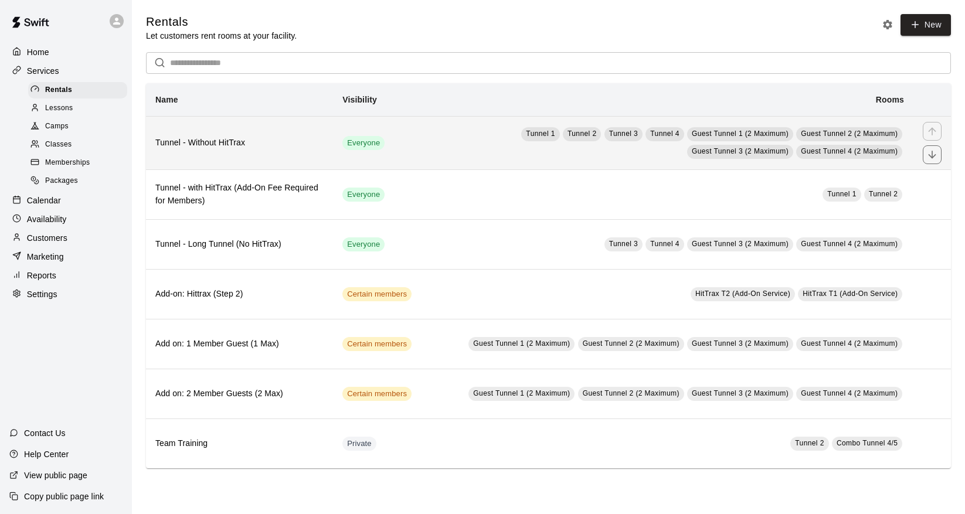
click at [242, 152] on th "Tunnel - Without HitTrax" at bounding box center [239, 142] width 187 height 53
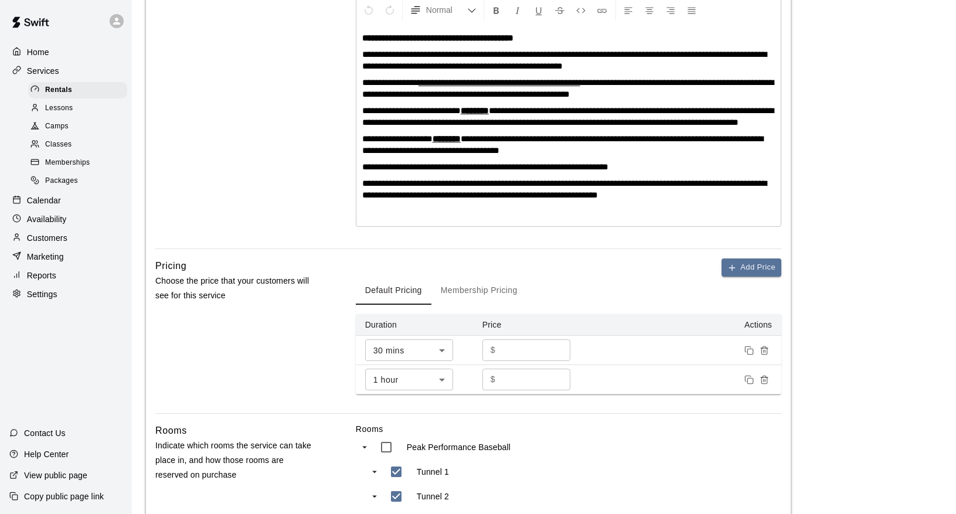
scroll to position [316, 0]
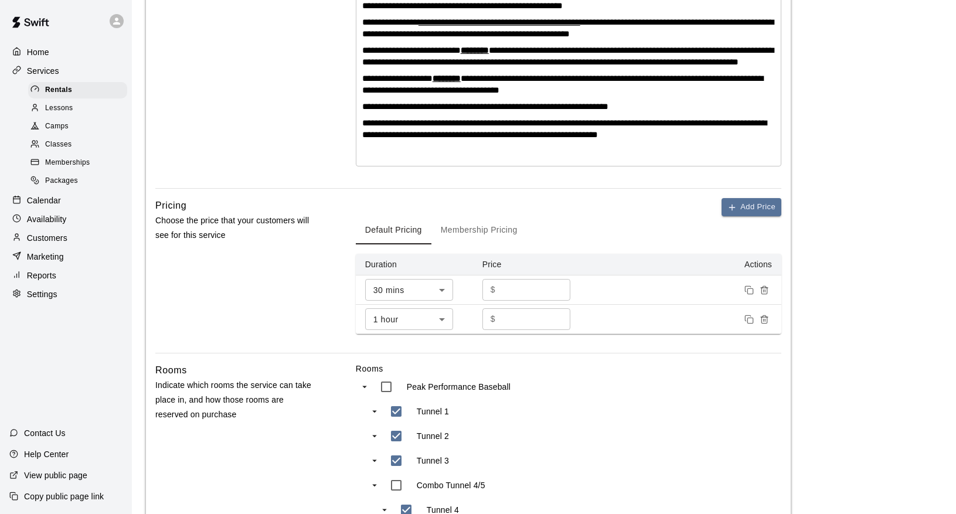
click at [67, 195] on div "Calendar" at bounding box center [65, 201] width 113 height 18
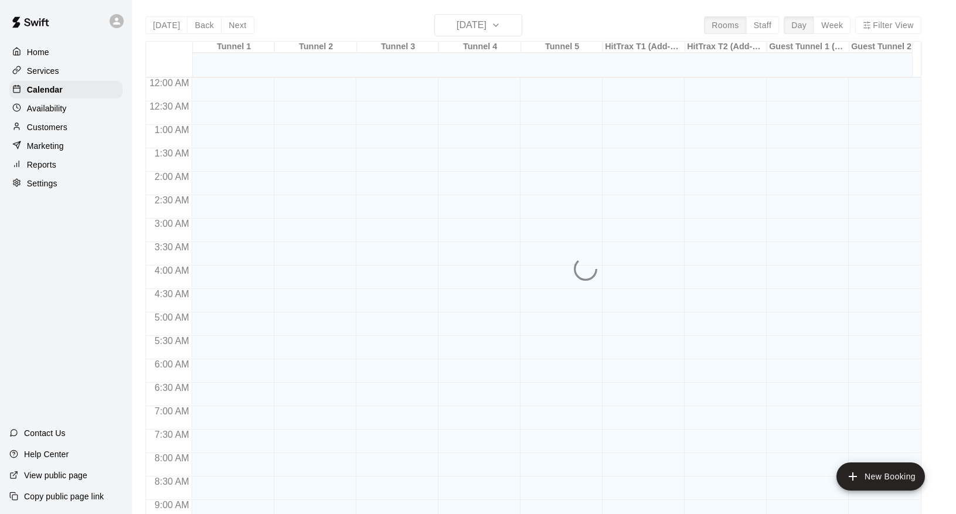
scroll to position [641, 0]
